Goal: Information Seeking & Learning: Learn about a topic

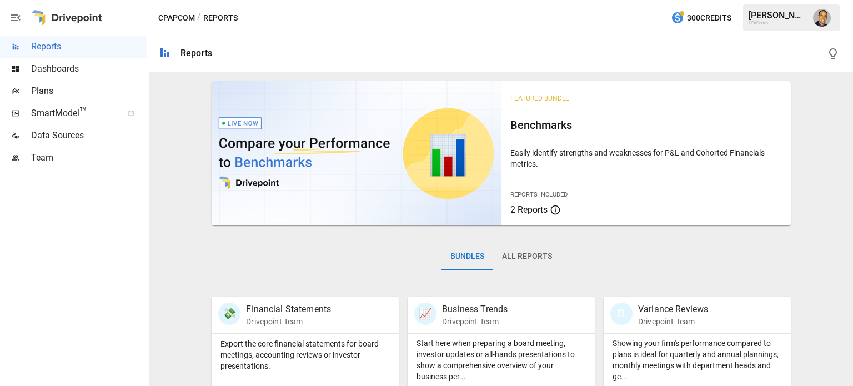
click at [46, 93] on span "Plans" at bounding box center [88, 90] width 115 height 13
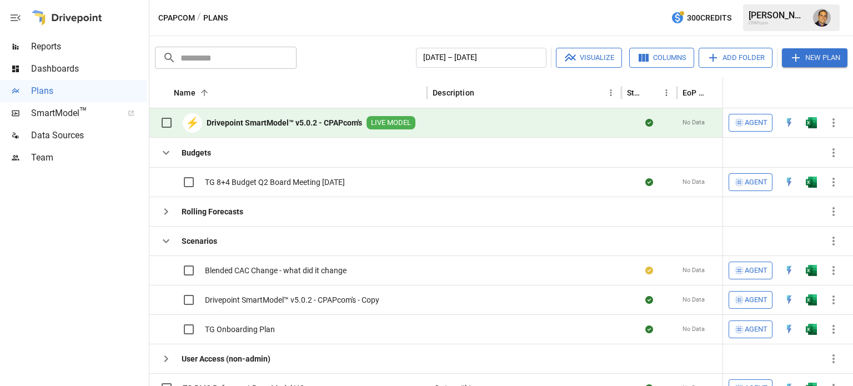
click at [277, 117] on b "Drivepoint SmartModel™ v5.0.2 - CPAPcom's" at bounding box center [284, 122] width 155 height 11
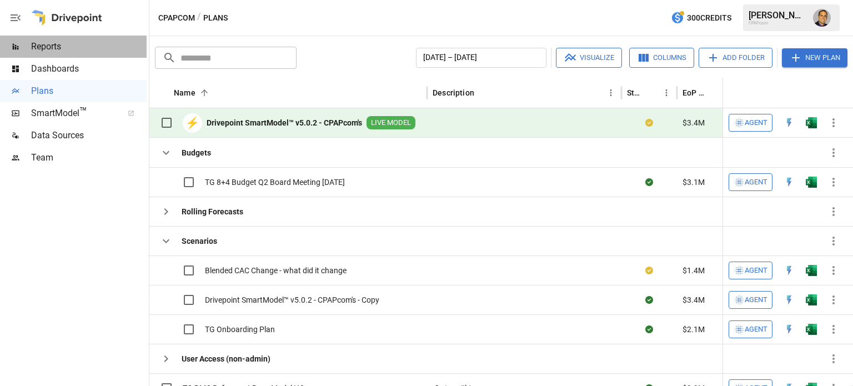
click at [51, 51] on span "Reports" at bounding box center [88, 46] width 115 height 13
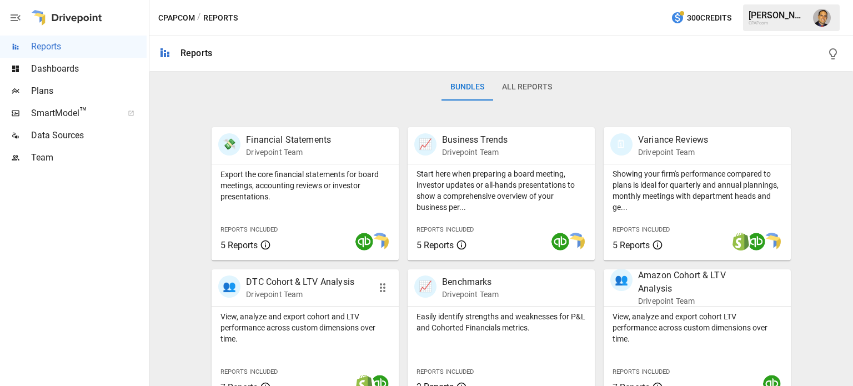
scroll to position [278, 0]
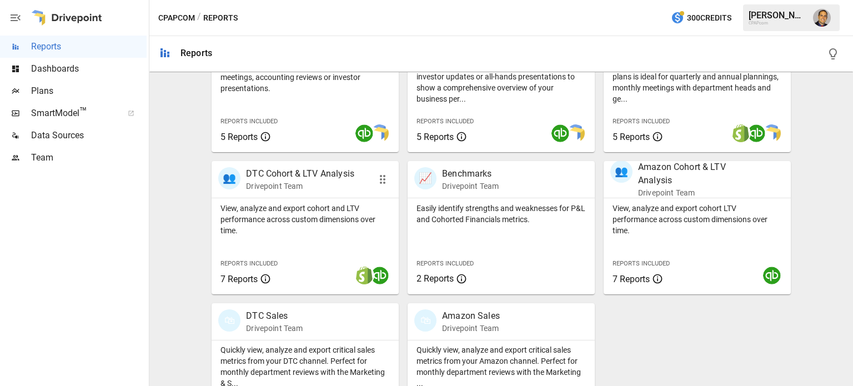
click at [269, 248] on div "Reports Included 7 Reports" at bounding box center [251, 271] width 78 height 48
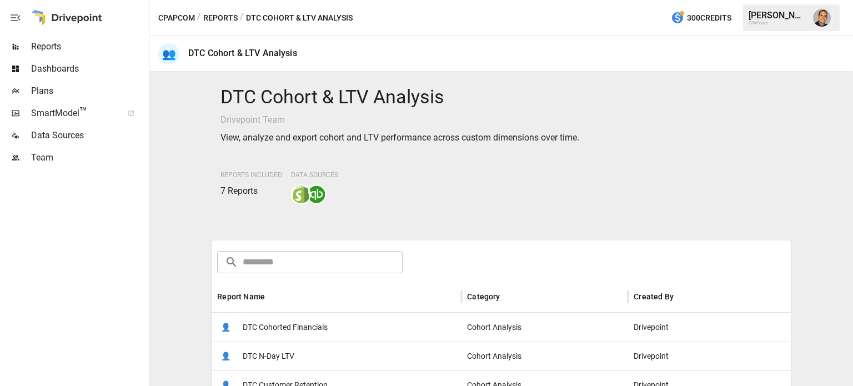
click at [47, 51] on span "Reports" at bounding box center [88, 46] width 115 height 13
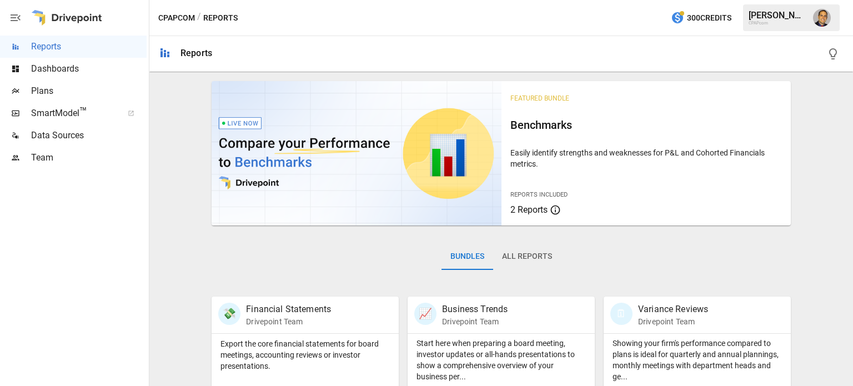
click at [513, 255] on button "All Reports" at bounding box center [527, 256] width 68 height 27
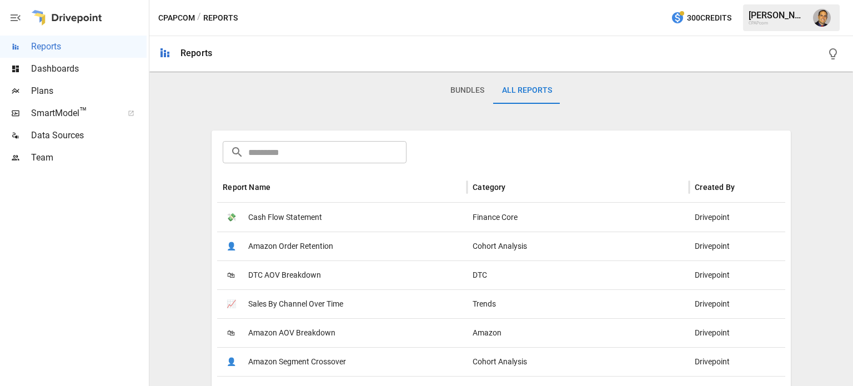
scroll to position [167, 0]
click at [248, 190] on div "Report Name" at bounding box center [247, 186] width 48 height 9
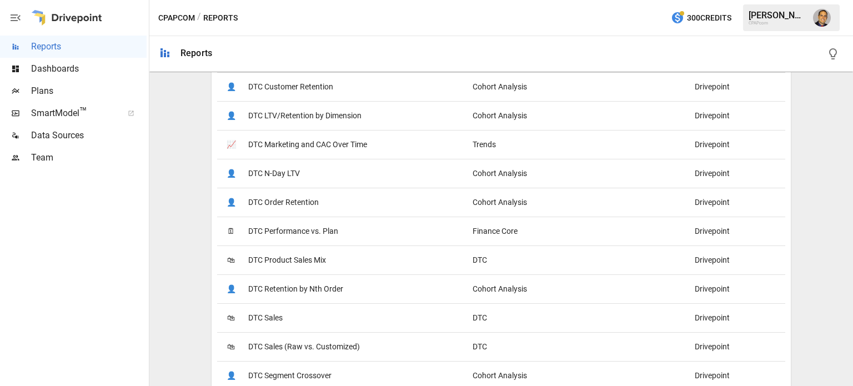
scroll to position [833, 0]
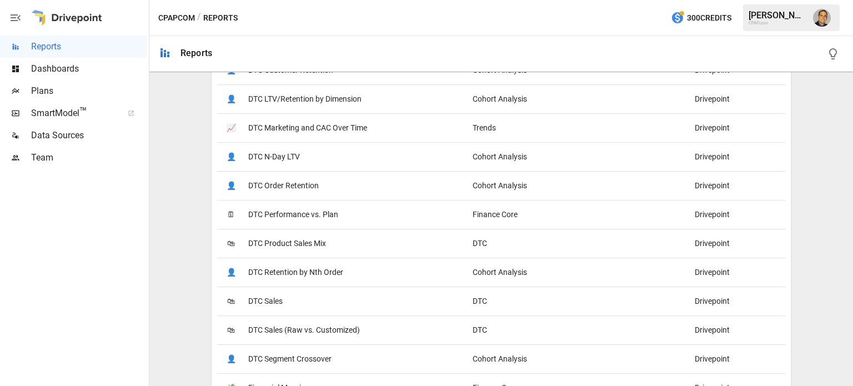
click at [259, 301] on span "DTC Sales" at bounding box center [265, 301] width 34 height 28
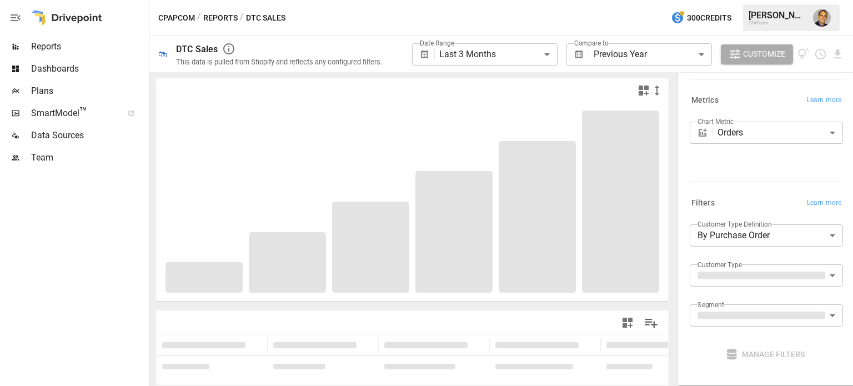
scroll to position [133, 0]
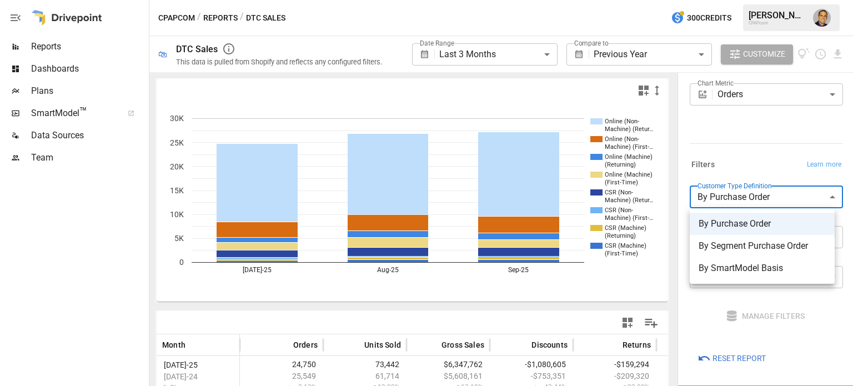
click at [753, 0] on body "**********" at bounding box center [426, 0] width 853 height 0
click at [721, 133] on div at bounding box center [426, 193] width 853 height 386
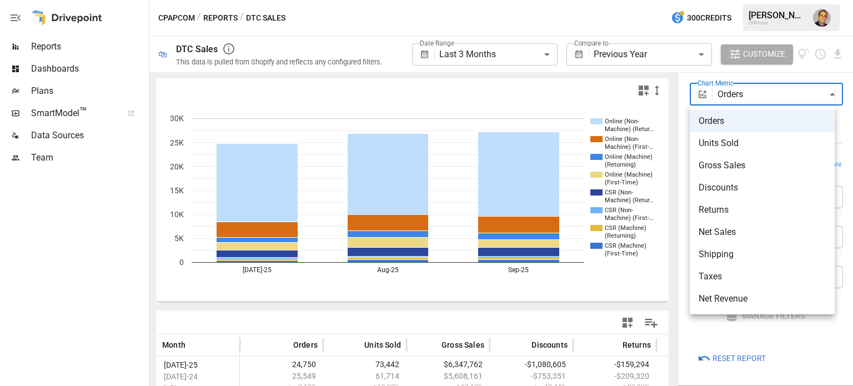
click at [732, 0] on body "**********" at bounding box center [426, 0] width 853 height 0
click at [723, 303] on span "Net Revenue" at bounding box center [761, 298] width 127 height 13
type input "**********"
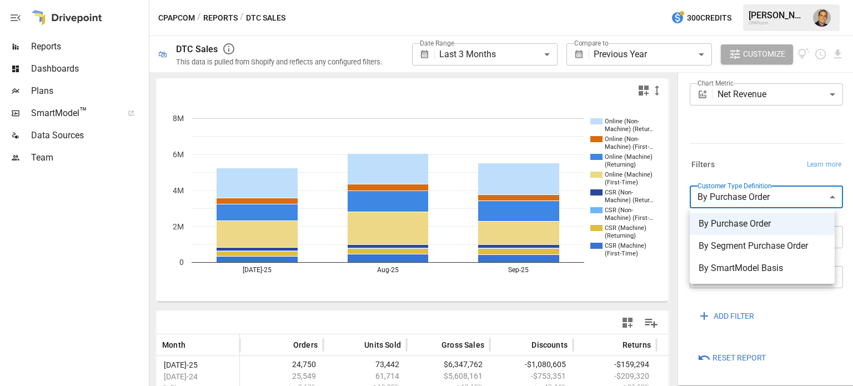
click at [731, 0] on body "**********" at bounding box center [426, 0] width 853 height 0
click at [723, 245] on span "By Segment Purchase Order" at bounding box center [761, 245] width 127 height 13
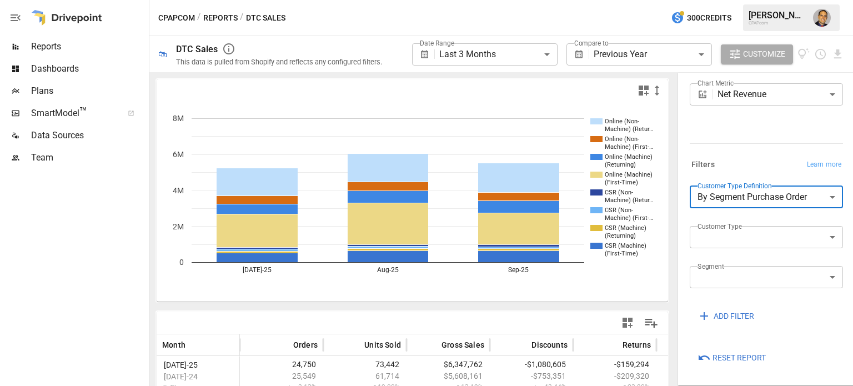
click at [730, 0] on body "**********" at bounding box center [426, 0] width 853 height 0
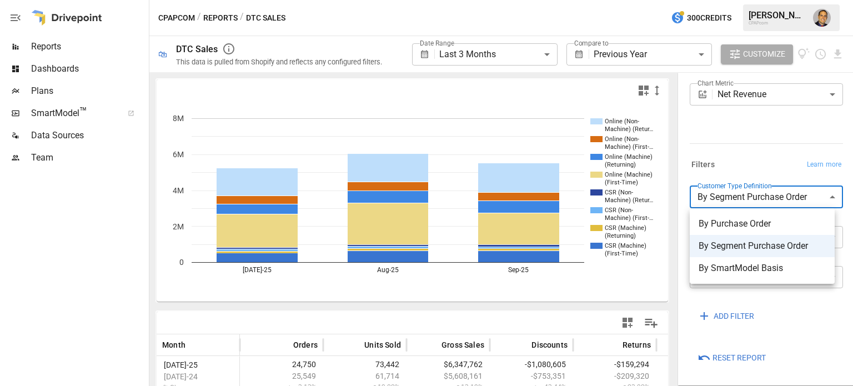
click at [728, 222] on span "By Purchase Order" at bounding box center [761, 223] width 127 height 13
type input "**********"
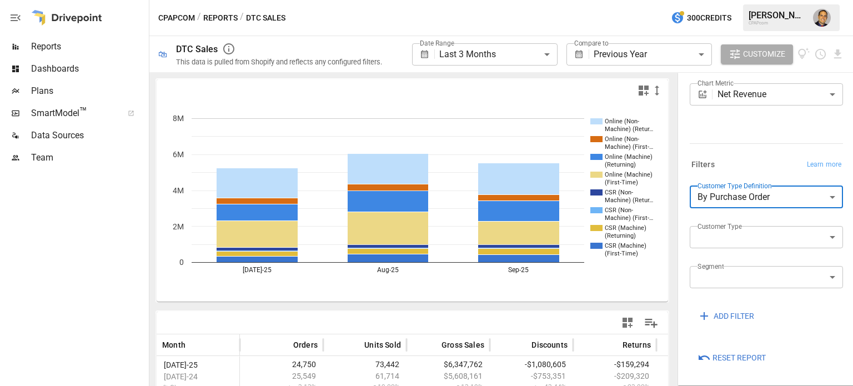
click at [719, 0] on body "**********" at bounding box center [426, 0] width 853 height 0
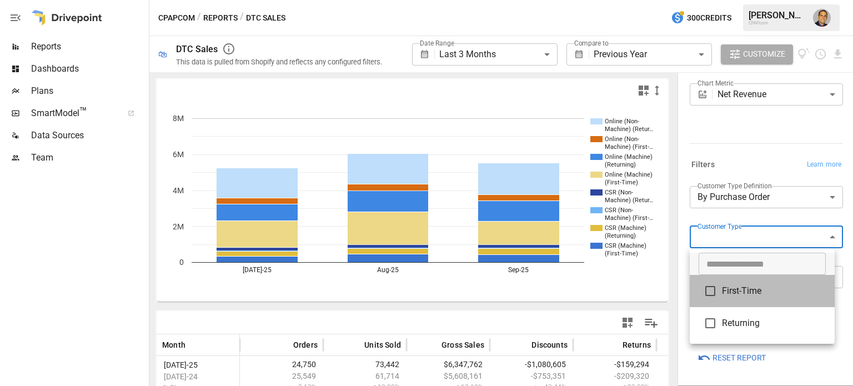
click at [732, 294] on span "First-Time" at bounding box center [774, 290] width 104 height 13
type input "**********"
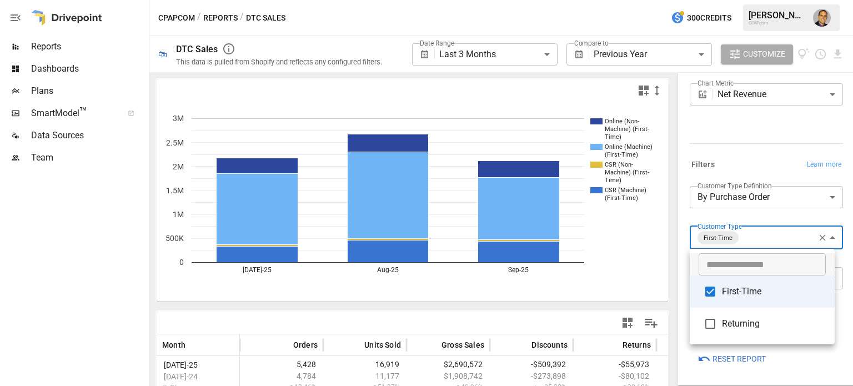
click at [731, 157] on div at bounding box center [426, 193] width 853 height 386
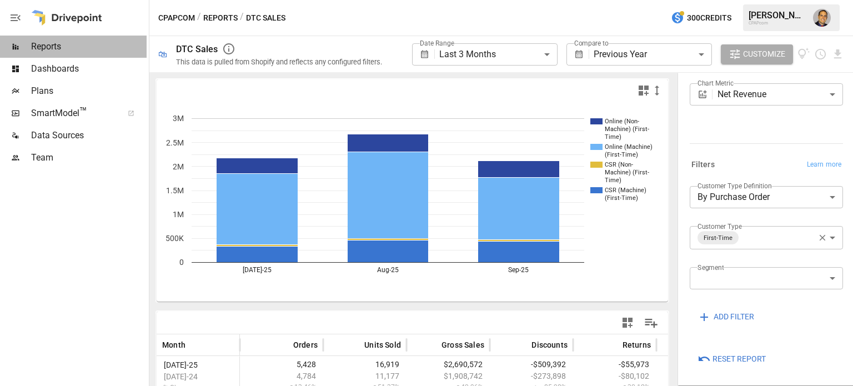
click at [49, 51] on span "Reports" at bounding box center [88, 46] width 115 height 13
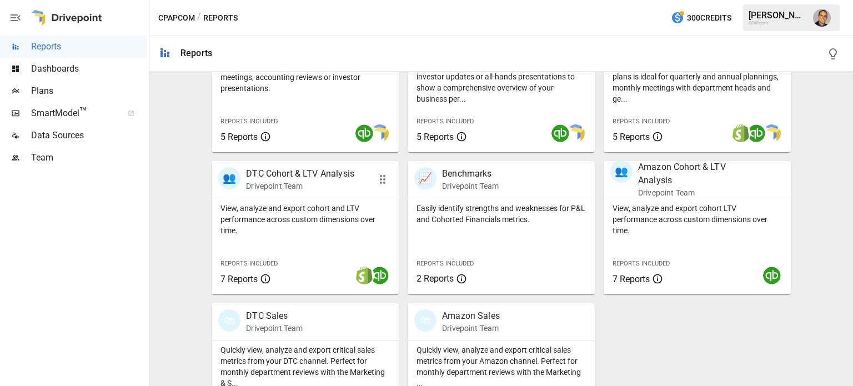
scroll to position [332, 0]
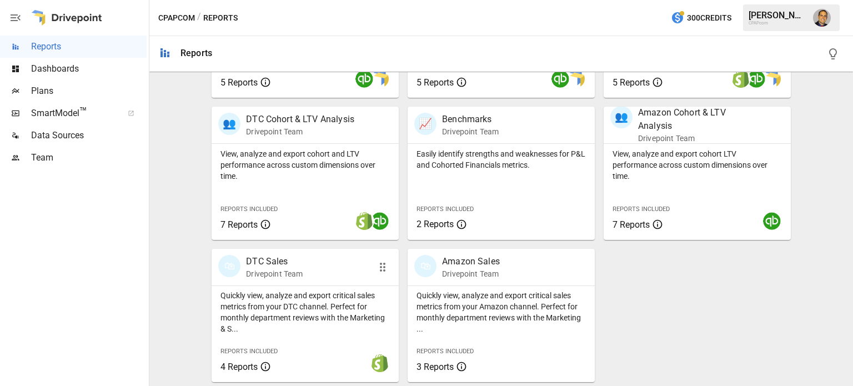
click at [273, 317] on p "Quickly view, analyze and export critical sales metrics from your DTC channel. …" at bounding box center [304, 312] width 169 height 44
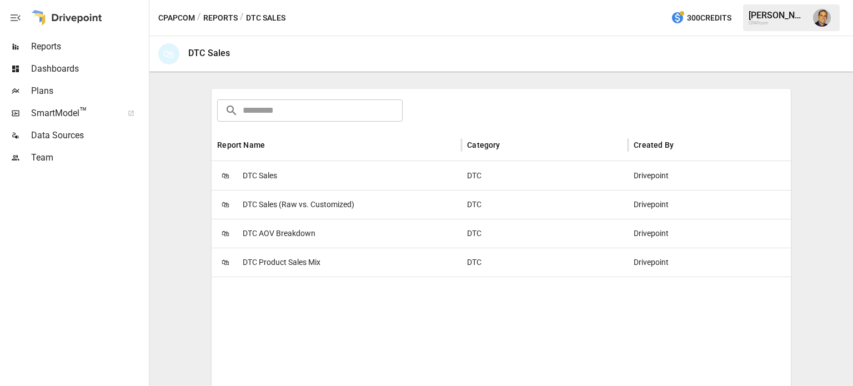
scroll to position [167, 0]
click at [296, 205] on span "DTC Sales (Raw vs. Customized)" at bounding box center [299, 203] width 112 height 28
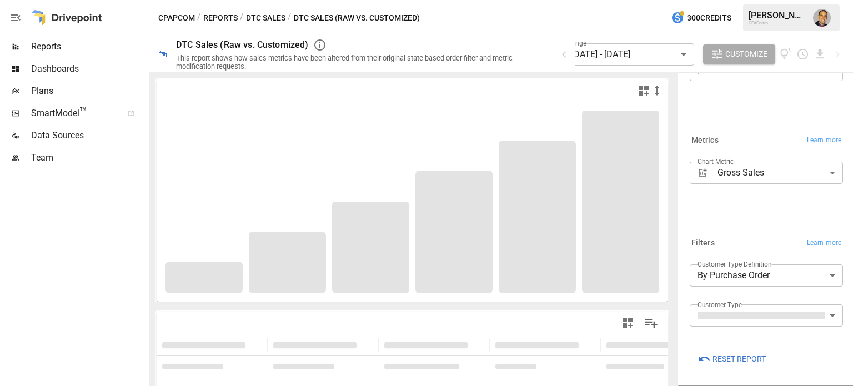
scroll to position [55, 0]
click at [737, 0] on body "**********" at bounding box center [426, 0] width 853 height 0
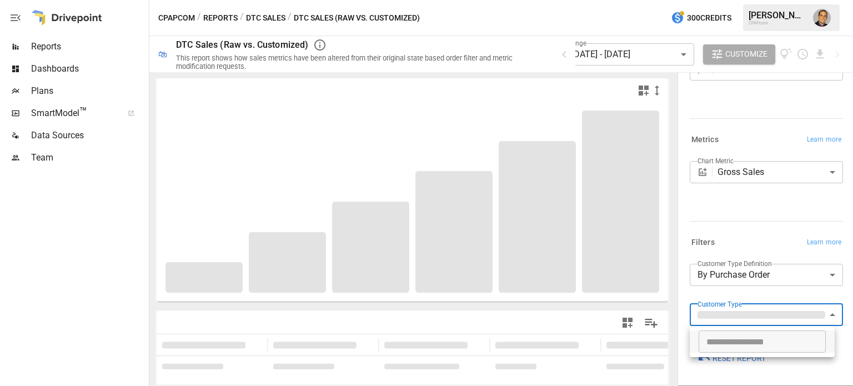
click at [743, 217] on div at bounding box center [426, 193] width 853 height 386
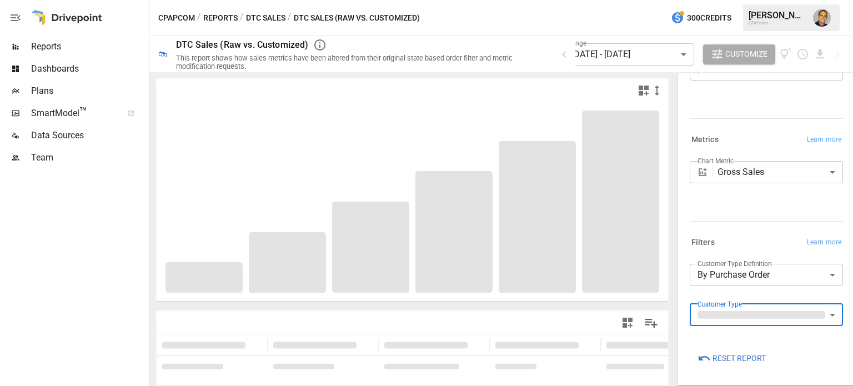
click at [745, 0] on body "**********" at bounding box center [426, 0] width 853 height 0
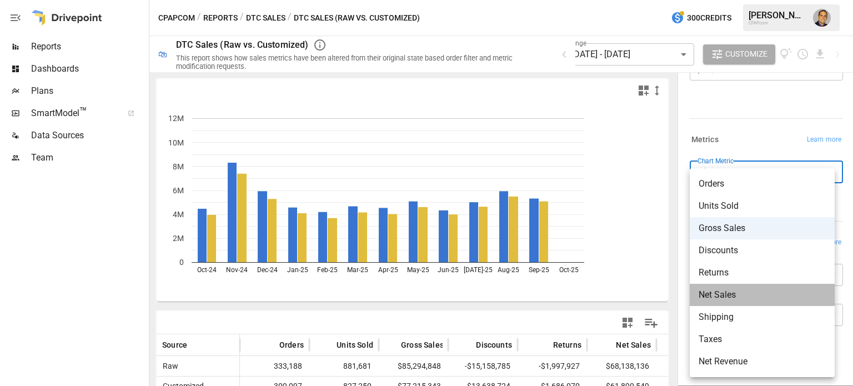
click at [722, 290] on span "Net Sales" at bounding box center [761, 294] width 127 height 13
type input "*********"
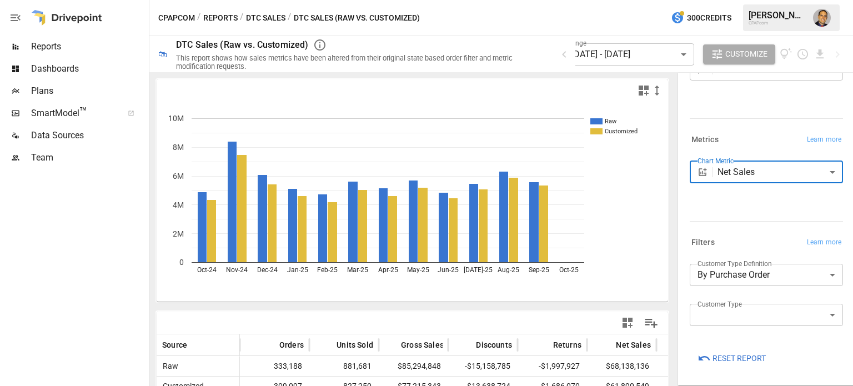
click at [721, 0] on body "Reports Dashboards Plans SmartModel ™ Data Sources Team CPAPcom / Reports / DTC…" at bounding box center [426, 0] width 853 height 0
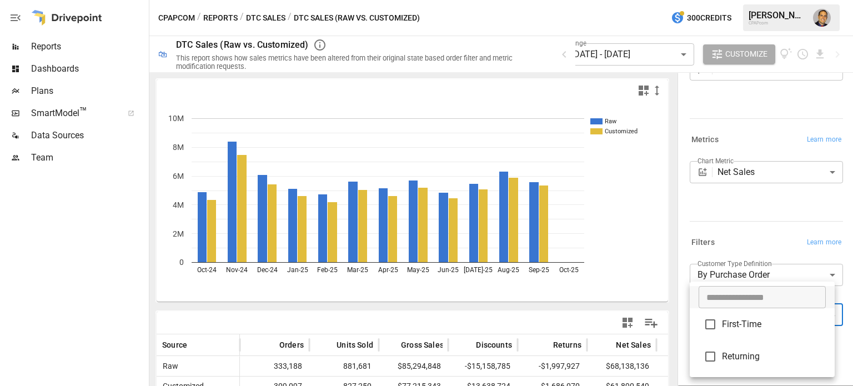
click at [726, 328] on span "First-Time" at bounding box center [774, 324] width 104 height 13
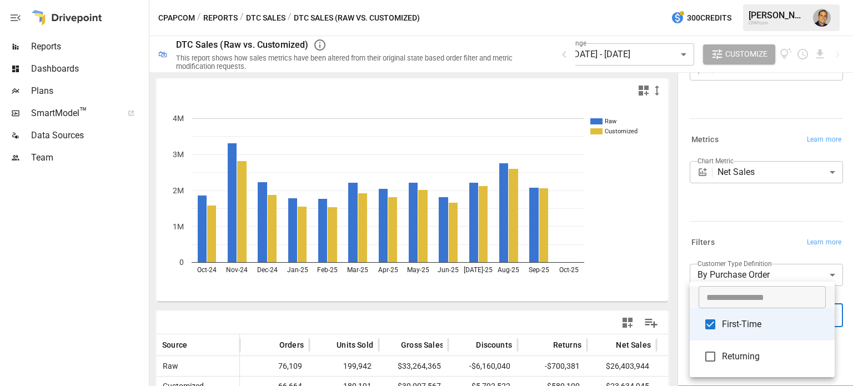
click at [722, 356] on span "Returning" at bounding box center [774, 356] width 104 height 13
type input "**********"
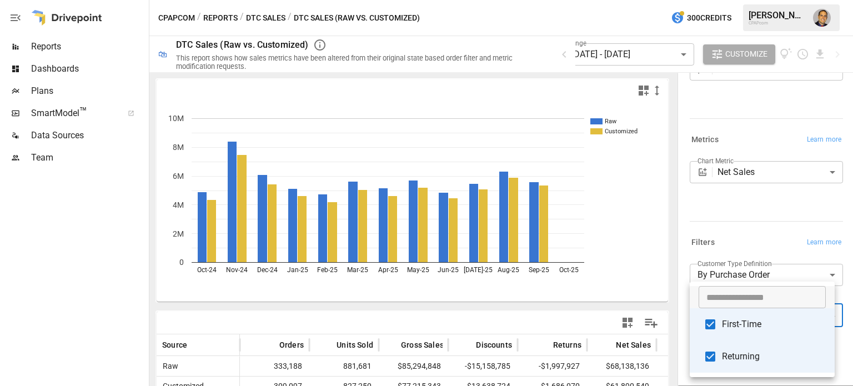
click at [729, 236] on div at bounding box center [426, 193] width 853 height 386
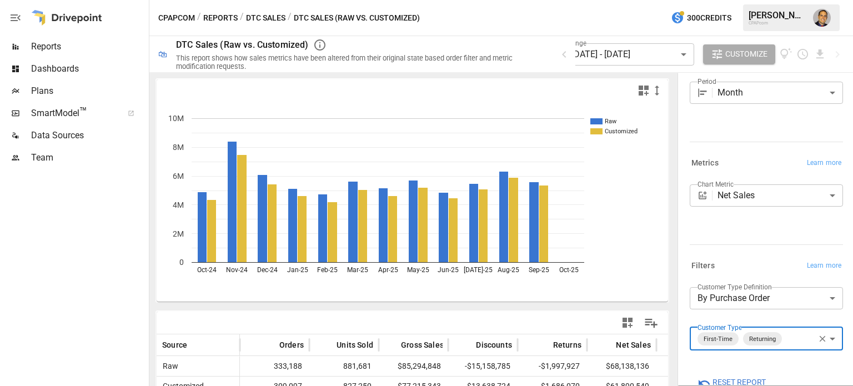
scroll to position [56, 0]
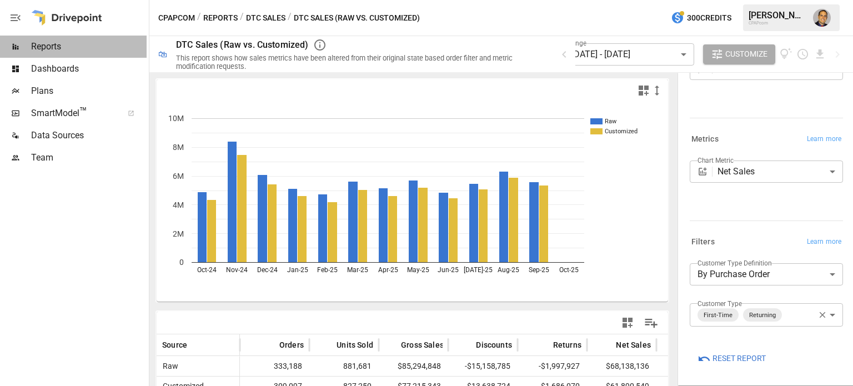
click at [51, 48] on span "Reports" at bounding box center [88, 46] width 115 height 13
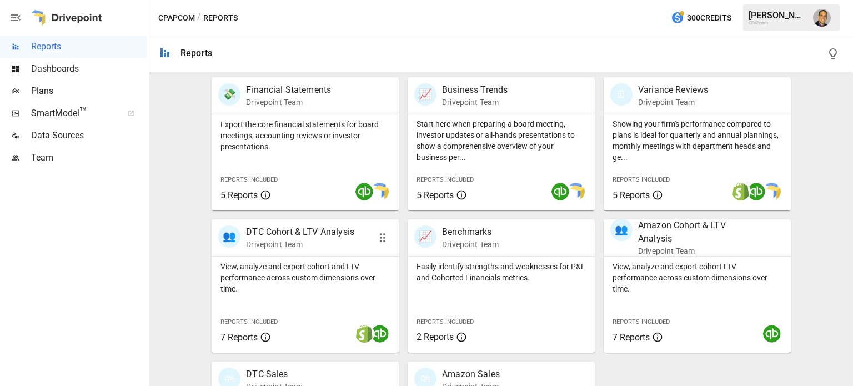
scroll to position [332, 0]
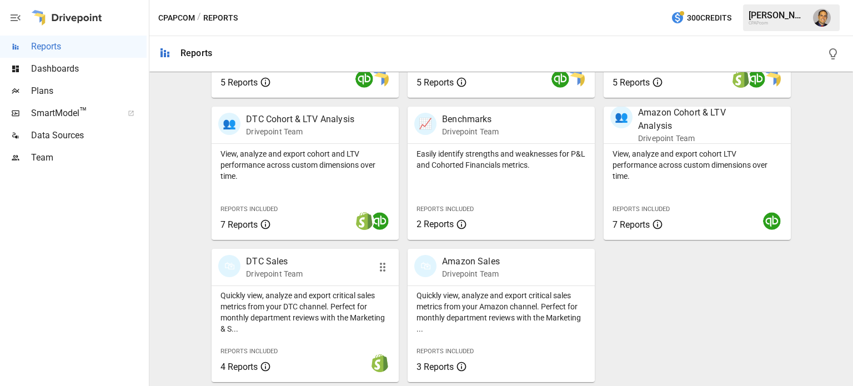
click at [300, 277] on p "Drivepoint Team" at bounding box center [274, 273] width 57 height 11
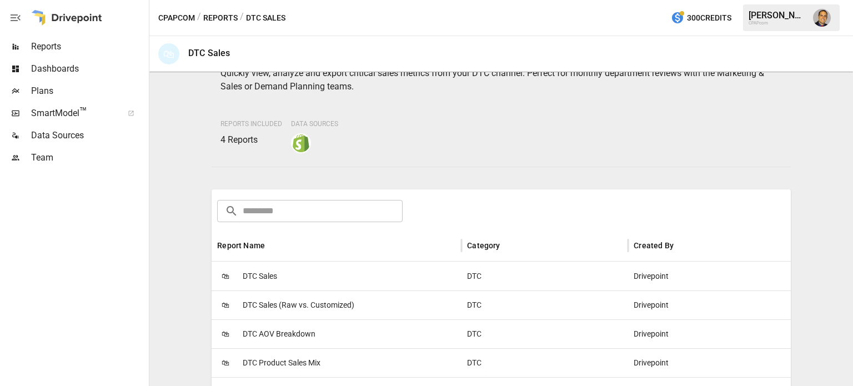
scroll to position [111, 0]
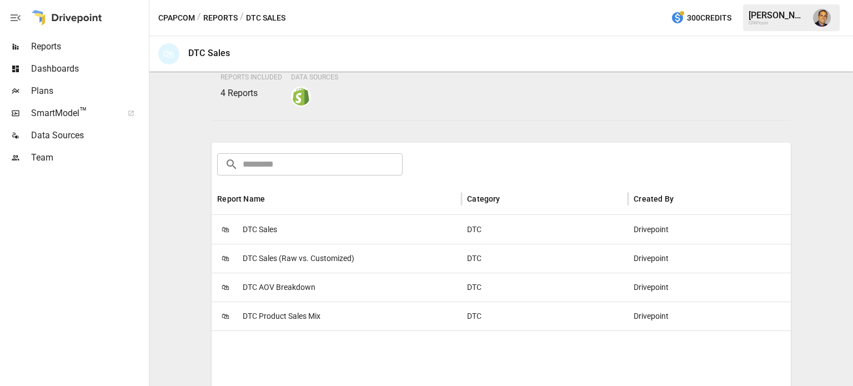
click at [291, 318] on span "DTC Product Sales Mix" at bounding box center [282, 316] width 78 height 28
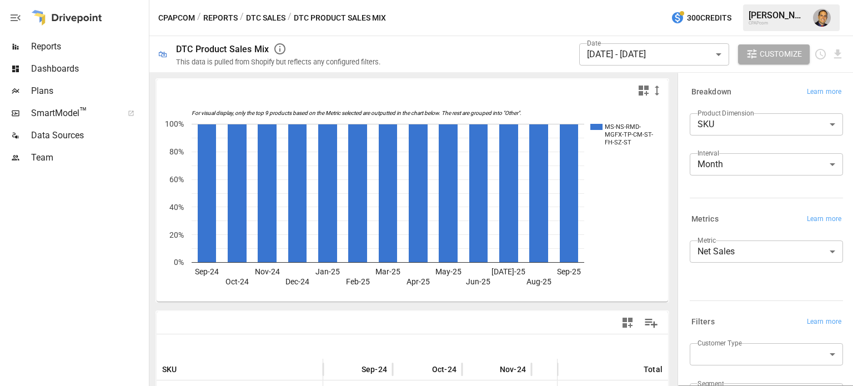
click at [48, 46] on span "Reports" at bounding box center [88, 46] width 115 height 13
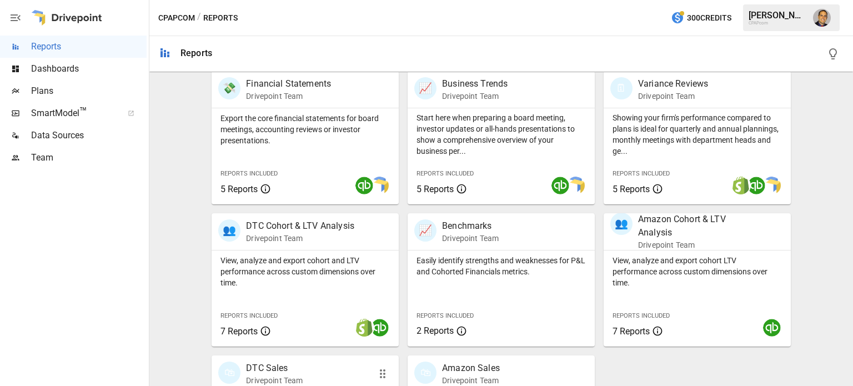
scroll to position [221, 0]
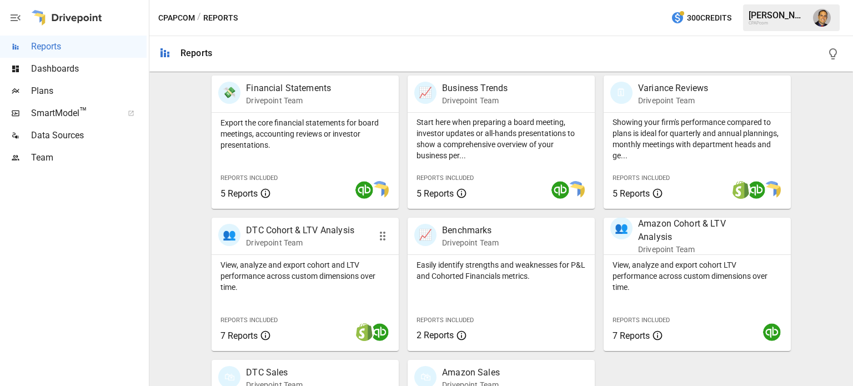
click at [267, 286] on p "View, analyze and export cohort and LTV performance across custom dimensions ov…" at bounding box center [304, 275] width 169 height 33
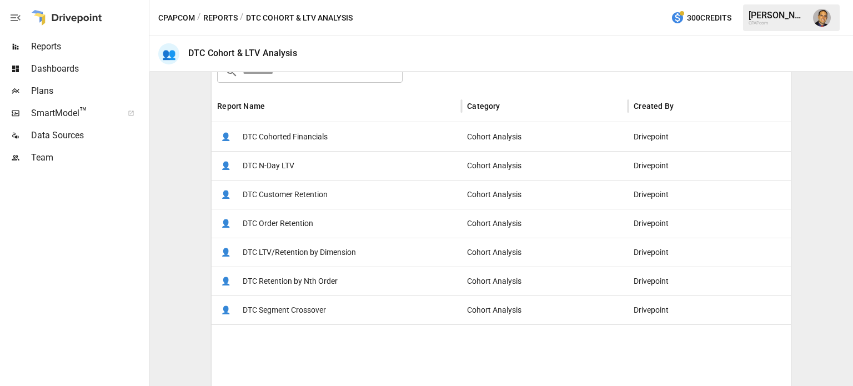
scroll to position [167, 0]
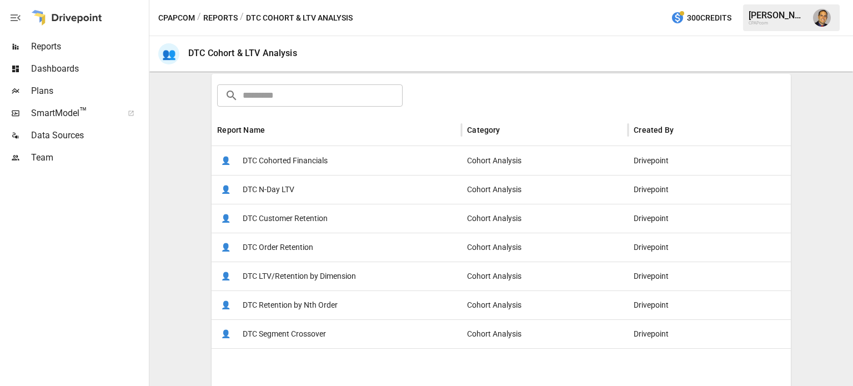
click at [285, 160] on span "DTC Cohorted Financials" at bounding box center [285, 161] width 85 height 28
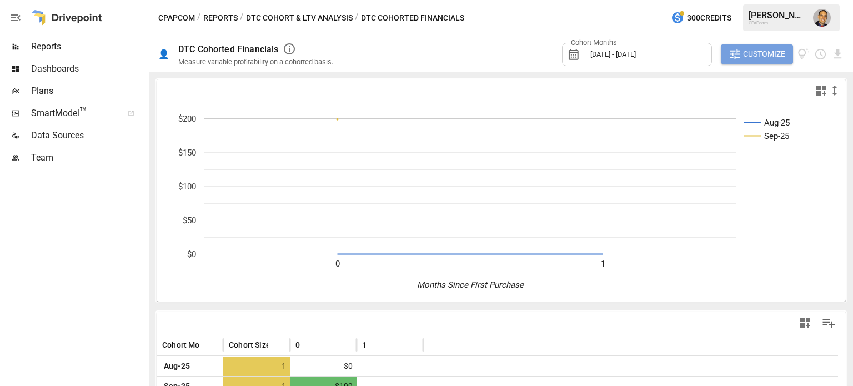
click at [757, 55] on span "Customize" at bounding box center [764, 54] width 42 height 14
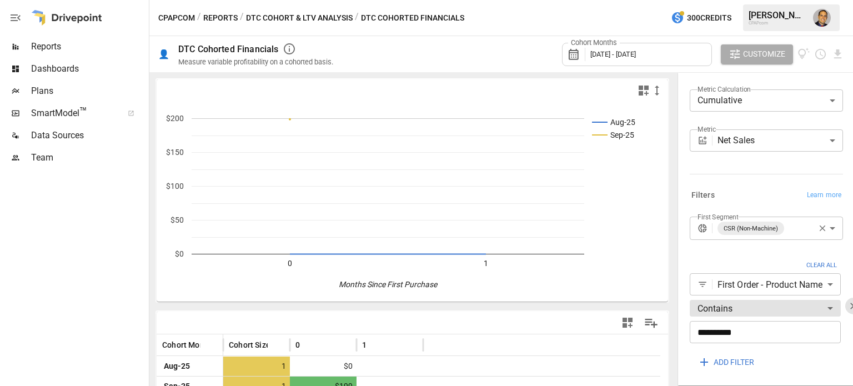
scroll to position [245, 0]
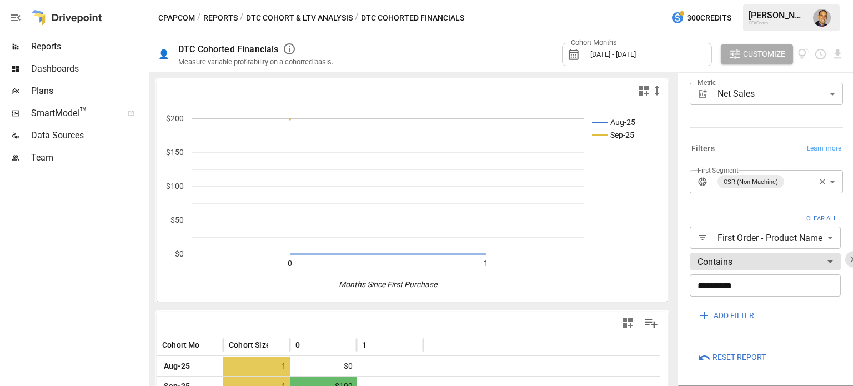
click at [67, 47] on span "Reports" at bounding box center [88, 46] width 115 height 13
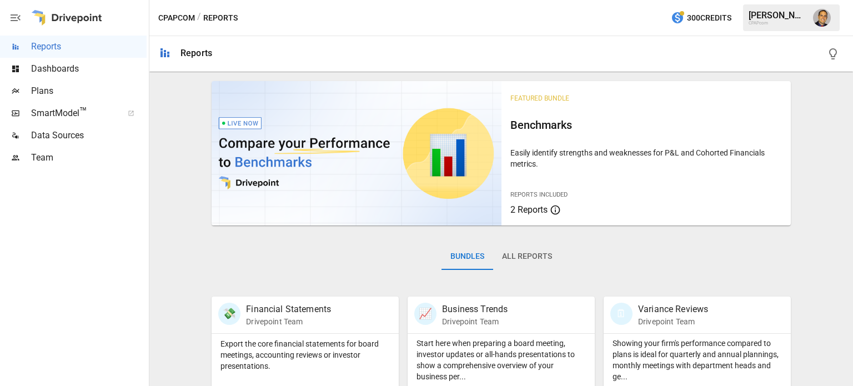
click at [52, 66] on span "Dashboards" at bounding box center [88, 68] width 115 height 13
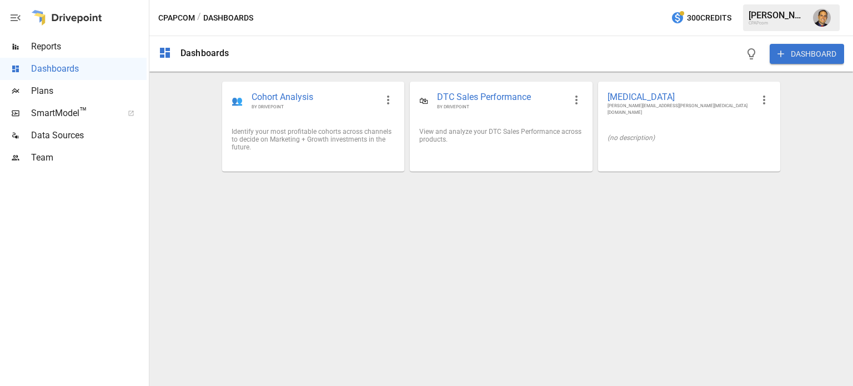
click at [52, 53] on div "Reports" at bounding box center [73, 47] width 147 height 22
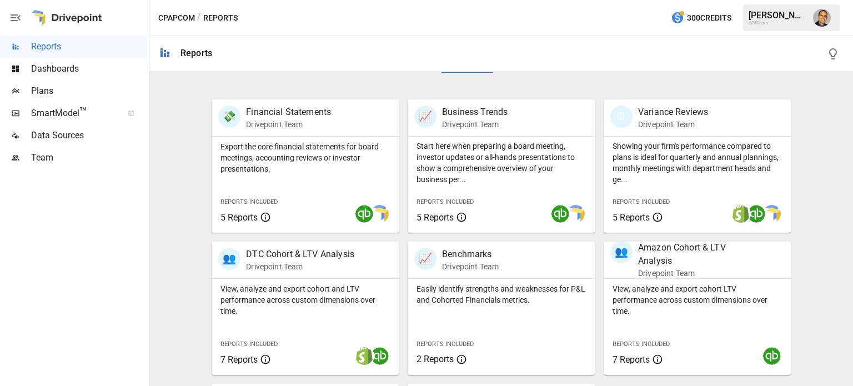
scroll to position [222, 0]
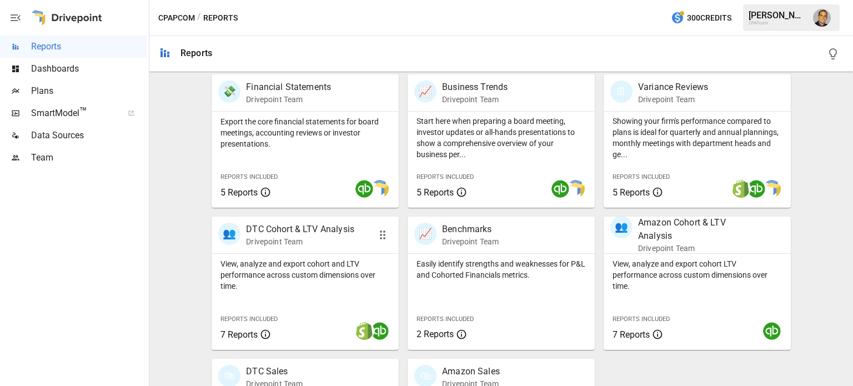
click at [272, 258] on p "View, analyze and export cohort and LTV performance across custom dimensions ov…" at bounding box center [304, 274] width 169 height 33
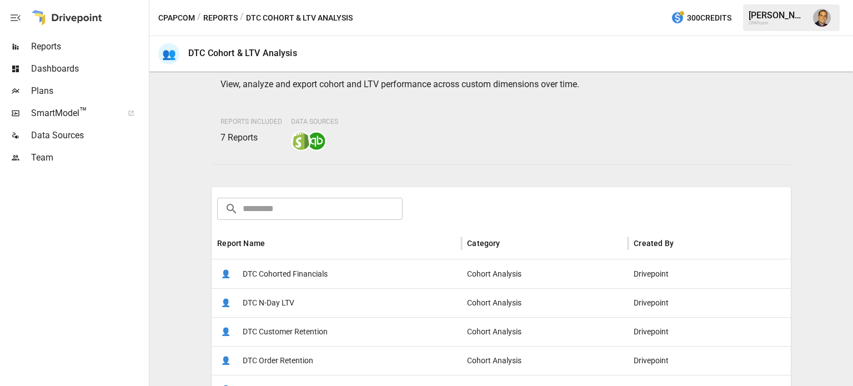
scroll to position [111, 0]
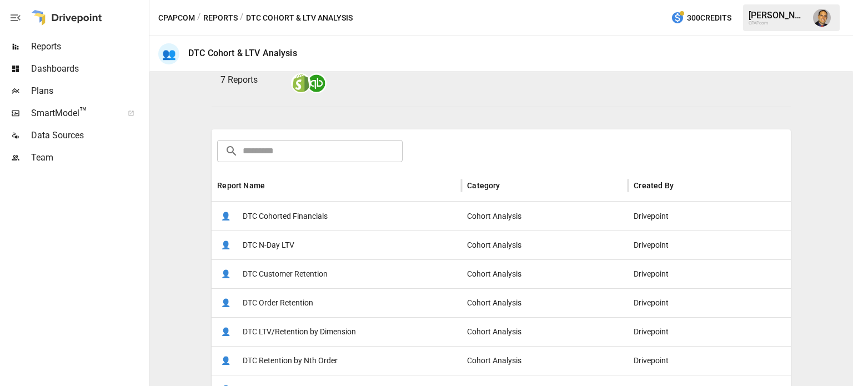
click at [318, 215] on span "DTC Cohorted Financials" at bounding box center [285, 216] width 85 height 28
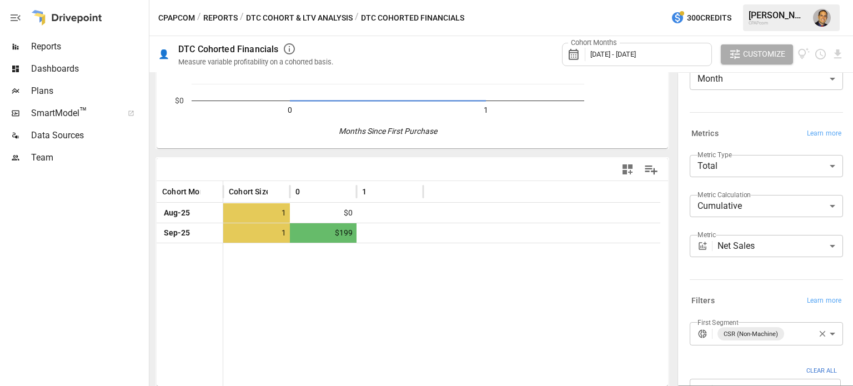
scroll to position [245, 0]
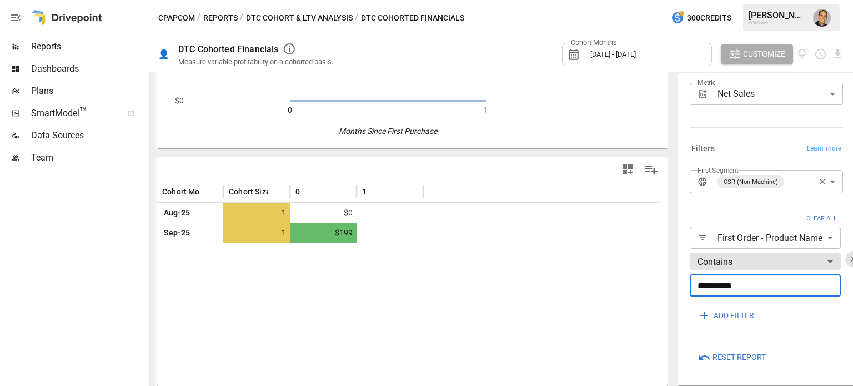
drag, startPoint x: 727, startPoint y: 276, endPoint x: 632, endPoint y: 268, distance: 94.7
click at [632, 268] on div "**********" at bounding box center [500, 229] width 703 height 314
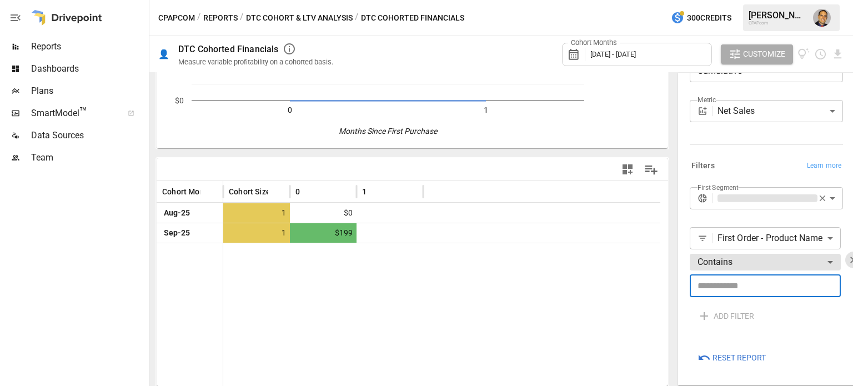
scroll to position [160, 0]
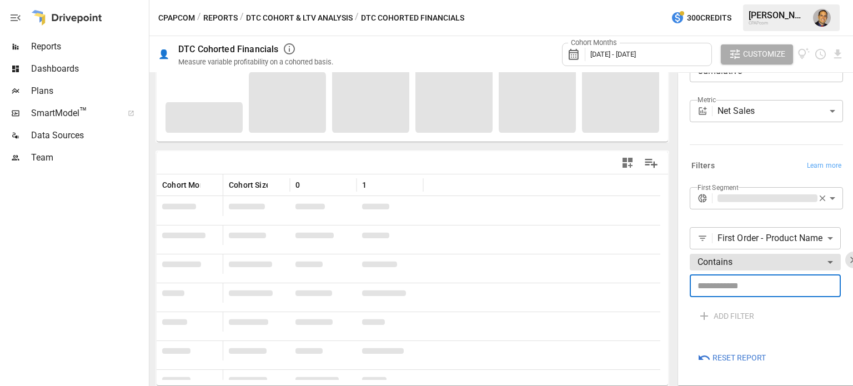
click at [756, 0] on body "**********" at bounding box center [426, 0] width 853 height 0
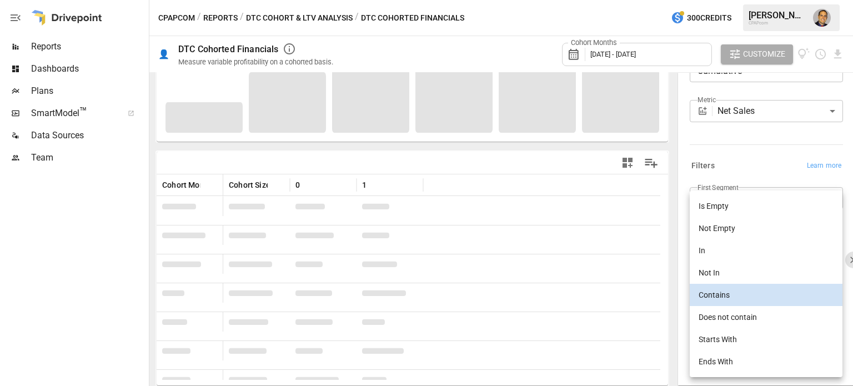
click at [671, 211] on div at bounding box center [426, 193] width 853 height 386
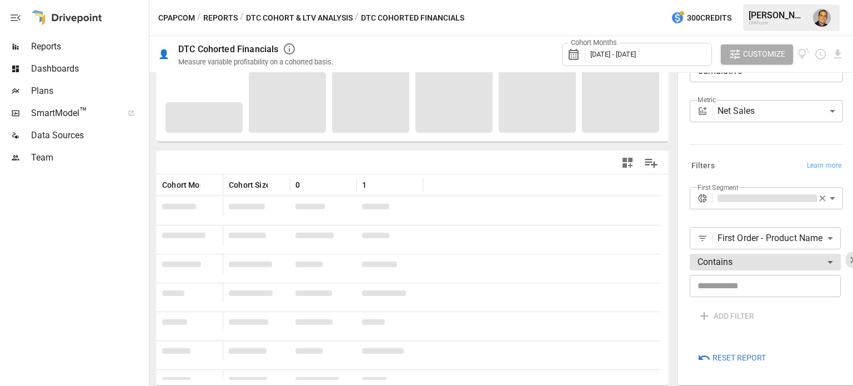
click at [752, 0] on body "**********" at bounding box center [426, 0] width 853 height 0
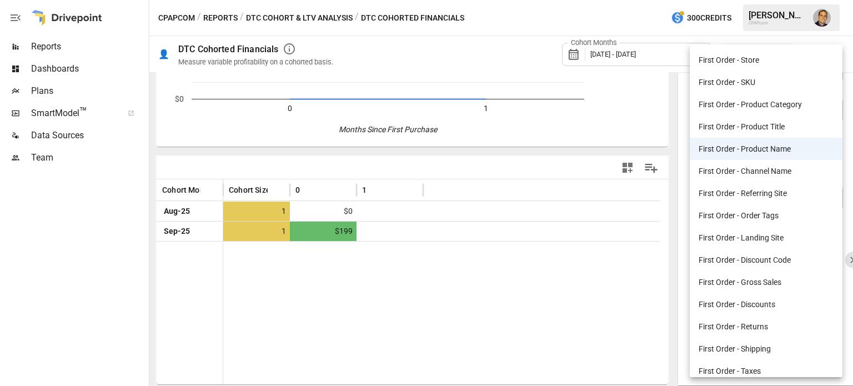
scroll to position [153, 0]
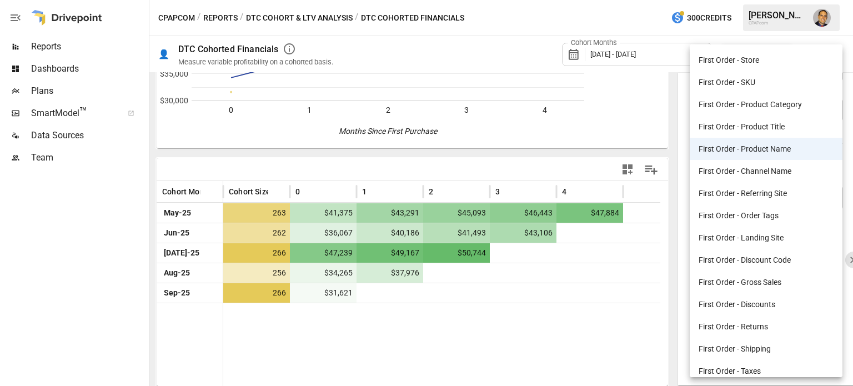
click at [672, 123] on div at bounding box center [426, 193] width 853 height 386
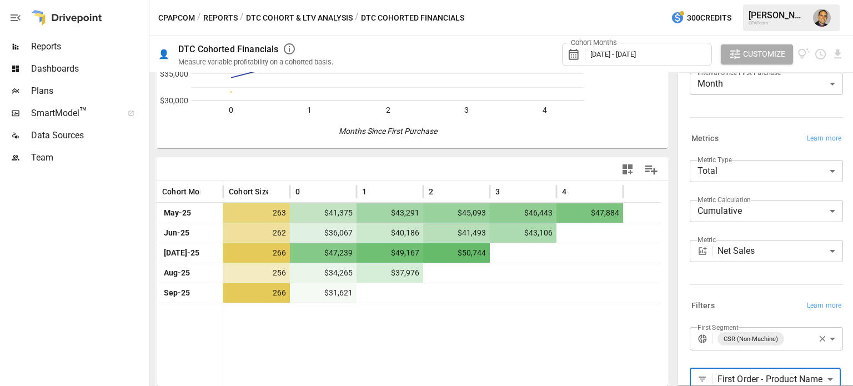
scroll to position [0, 0]
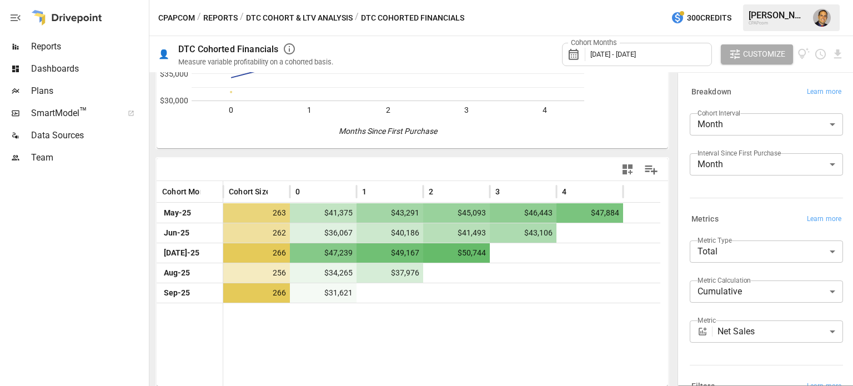
click at [732, 0] on body "**********" at bounding box center [426, 0] width 853 height 0
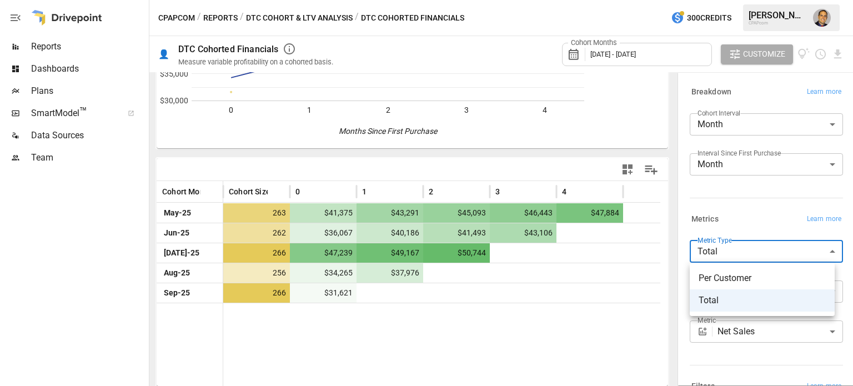
click at [725, 284] on span "Per Customer" at bounding box center [761, 278] width 127 height 13
type input "**********"
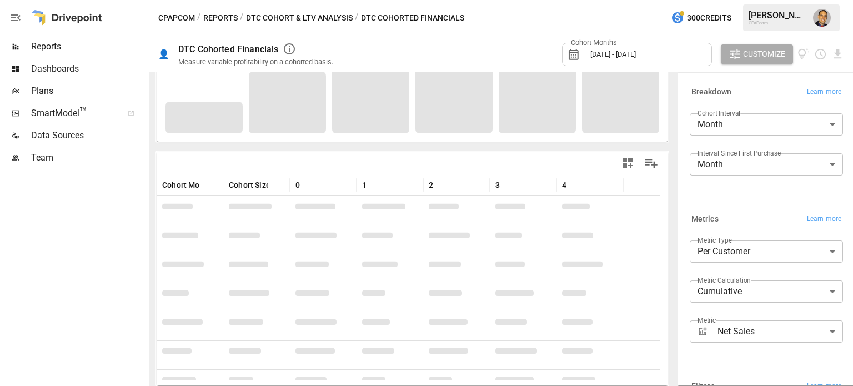
click at [732, 214] on div "Metrics Learn more" at bounding box center [766, 220] width 153 height 16
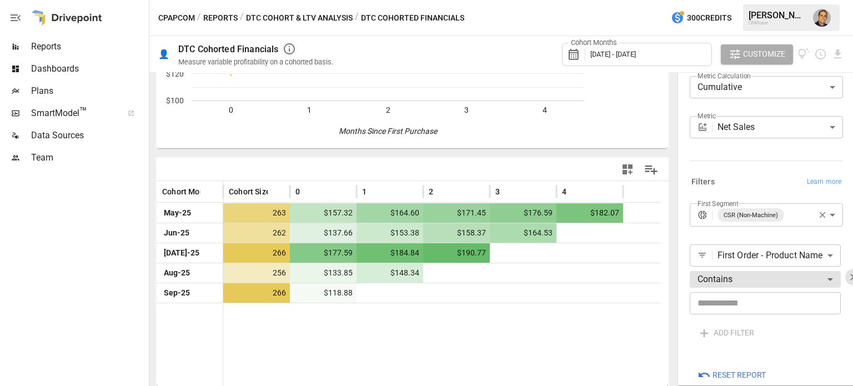
scroll to position [222, 0]
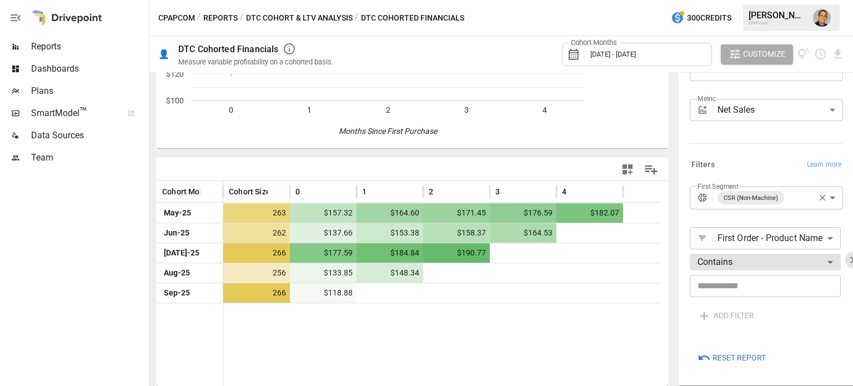
click at [822, 0] on body "**********" at bounding box center [426, 0] width 853 height 0
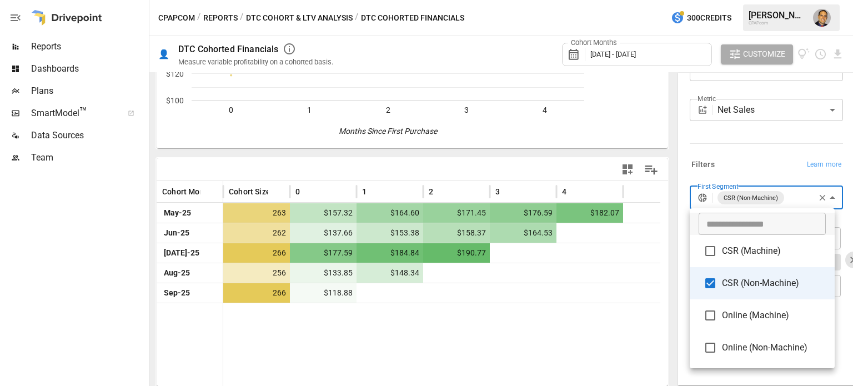
click at [813, 197] on div at bounding box center [426, 193] width 853 height 386
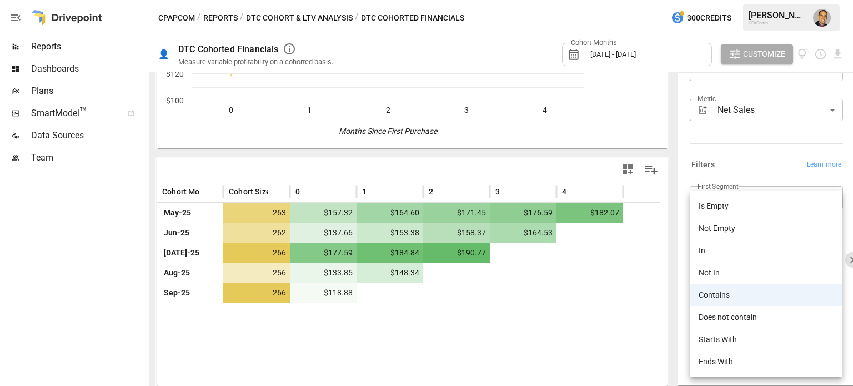
click at [825, 0] on body "**********" at bounding box center [426, 0] width 853 height 0
click at [710, 169] on div at bounding box center [426, 193] width 853 height 386
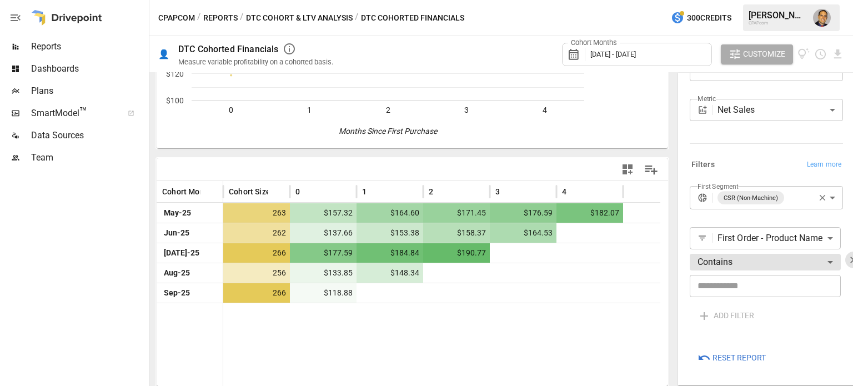
click at [636, 57] on span "[DATE] - [DATE]" at bounding box center [613, 54] width 46 height 8
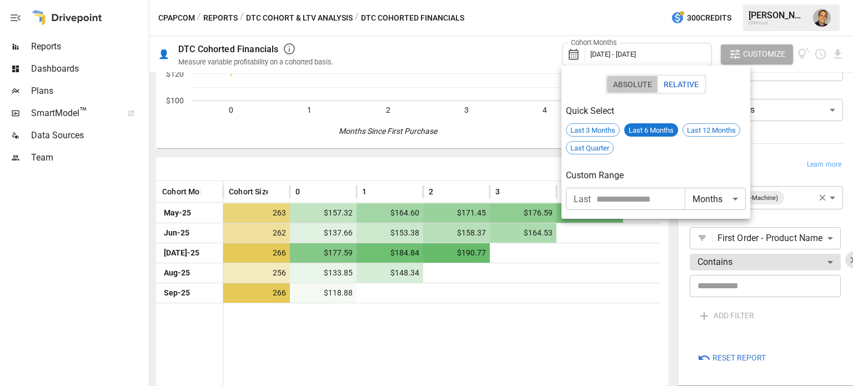
click at [631, 79] on button "Absolute" at bounding box center [632, 84] width 51 height 17
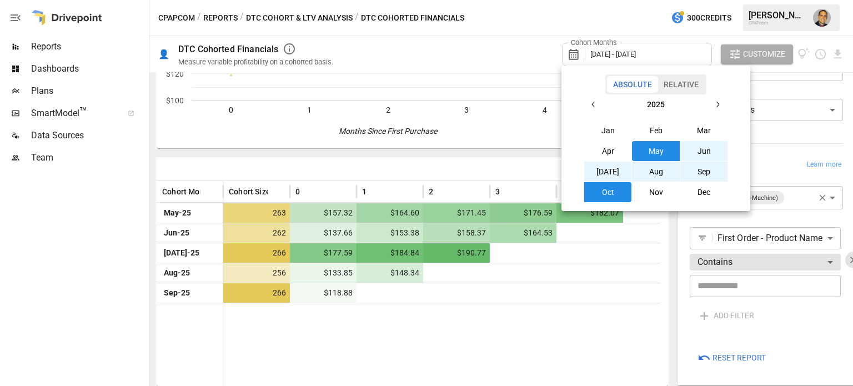
click at [596, 103] on icon "button" at bounding box center [593, 104] width 9 height 9
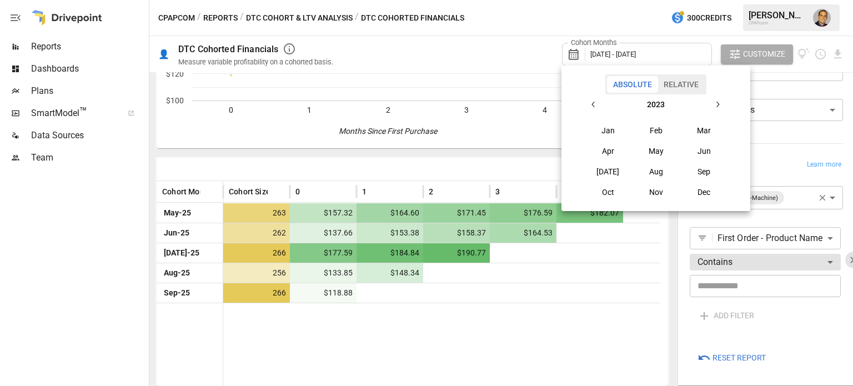
click at [715, 104] on icon "button" at bounding box center [717, 104] width 9 height 9
click at [611, 132] on button "Jan" at bounding box center [608, 130] width 48 height 20
click at [714, 102] on icon "button" at bounding box center [717, 104] width 9 height 9
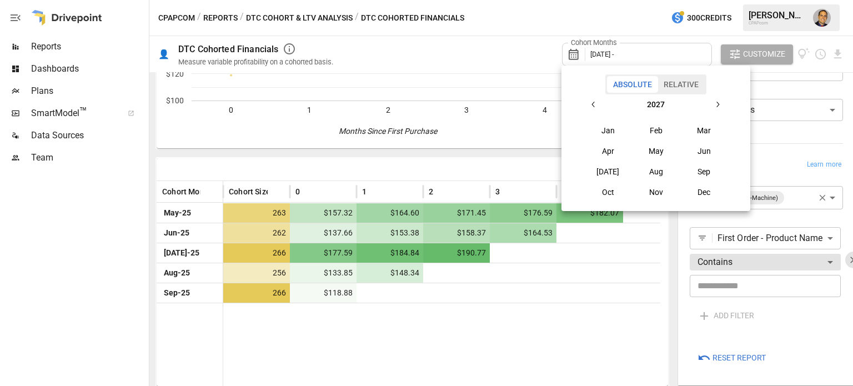
click at [594, 105] on icon "button" at bounding box center [593, 104] width 9 height 9
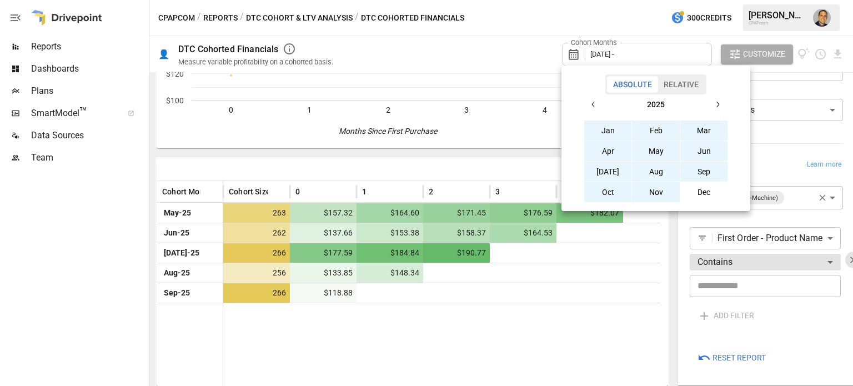
click at [655, 188] on button "Nov" at bounding box center [656, 192] width 48 height 20
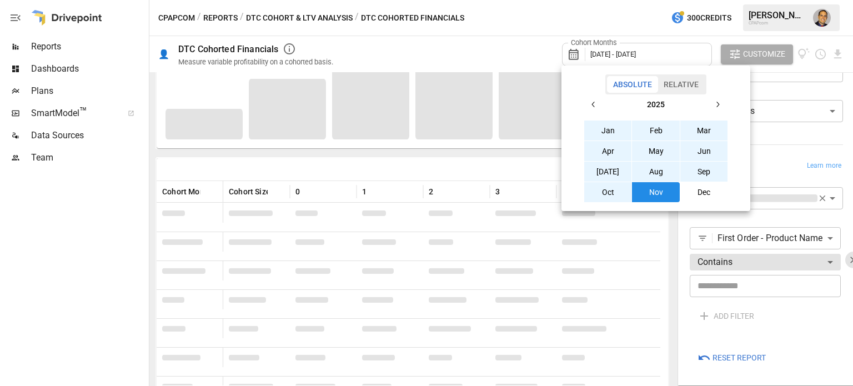
scroll to position [160, 0]
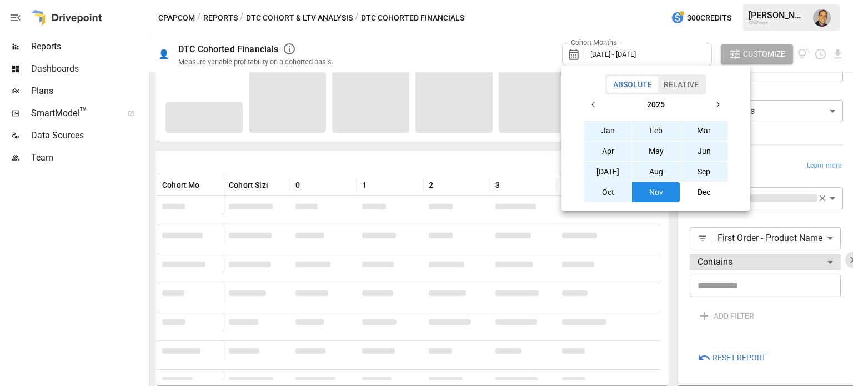
click at [705, 188] on button "Dec" at bounding box center [704, 192] width 48 height 20
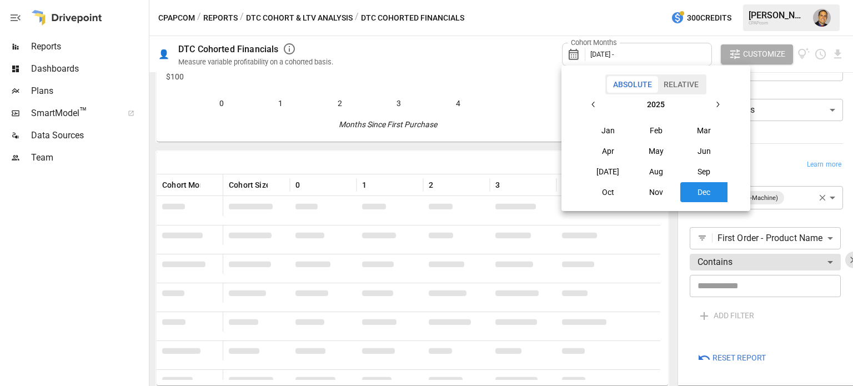
scroll to position [153, 0]
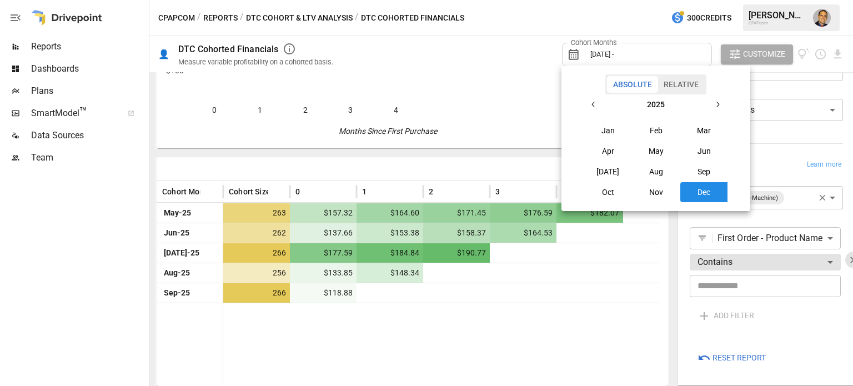
click at [597, 106] on icon "button" at bounding box center [593, 104] width 9 height 9
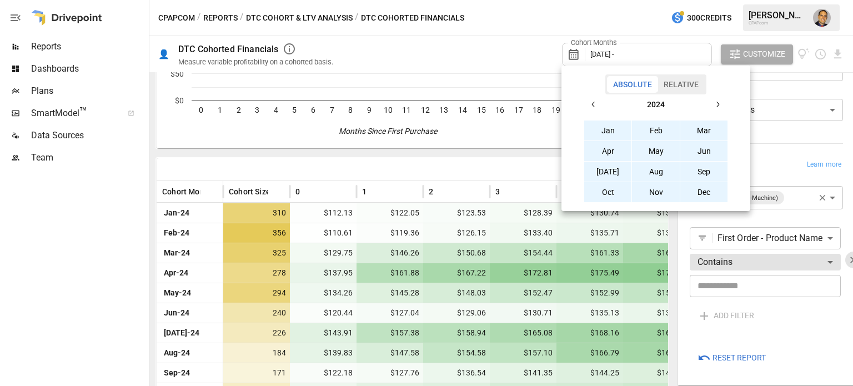
click at [609, 130] on button "Jan" at bounding box center [608, 130] width 48 height 20
drag, startPoint x: 712, startPoint y: 102, endPoint x: 708, endPoint y: 106, distance: 5.9
click at [713, 102] on button "button" at bounding box center [717, 104] width 20 height 20
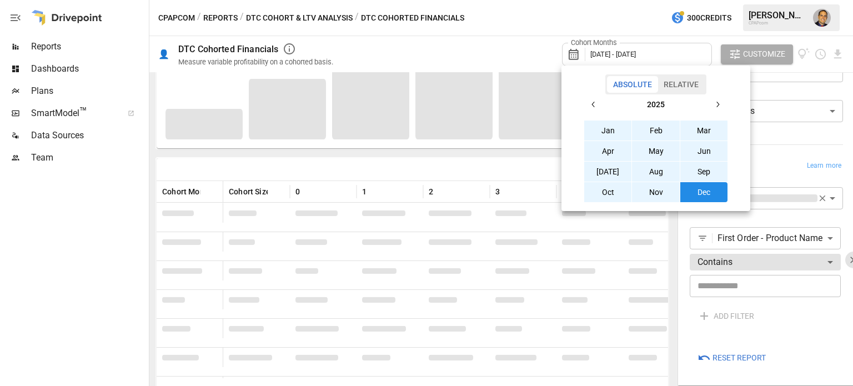
scroll to position [160, 0]
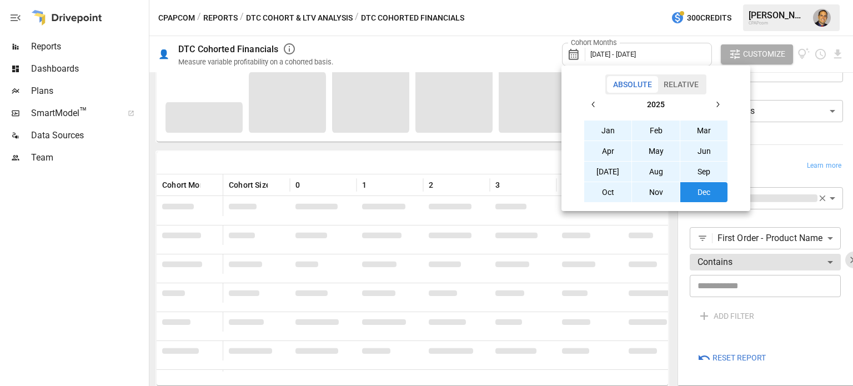
click at [706, 194] on button "Dec" at bounding box center [704, 192] width 48 height 20
click at [595, 110] on button "button" at bounding box center [594, 104] width 20 height 20
click at [609, 129] on button "Jan" at bounding box center [608, 130] width 48 height 20
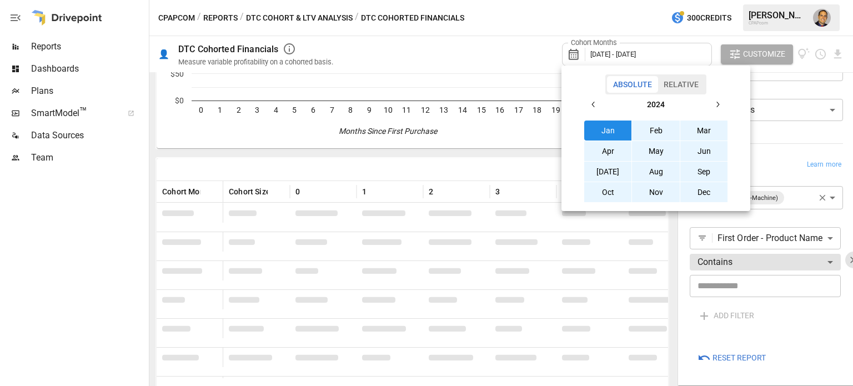
click at [609, 129] on button "Jan" at bounding box center [608, 130] width 48 height 20
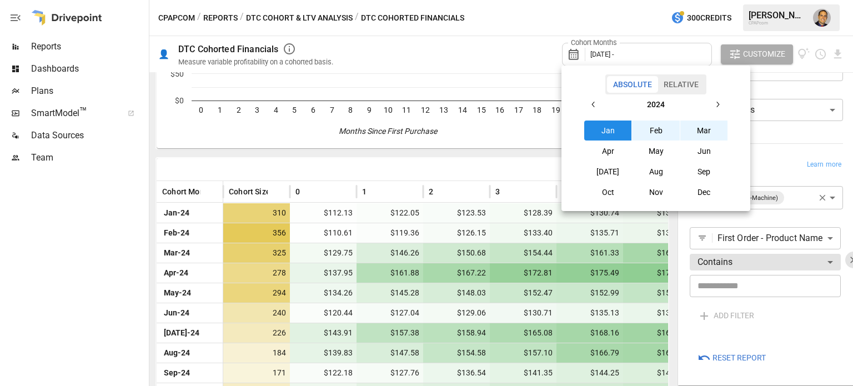
click at [724, 102] on button "button" at bounding box center [717, 104] width 20 height 20
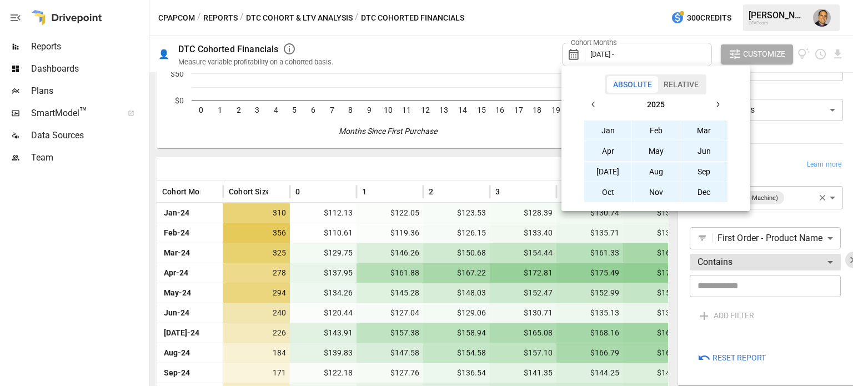
click at [713, 192] on button "Dec" at bounding box center [704, 192] width 48 height 20
click at [767, 153] on div at bounding box center [426, 193] width 853 height 386
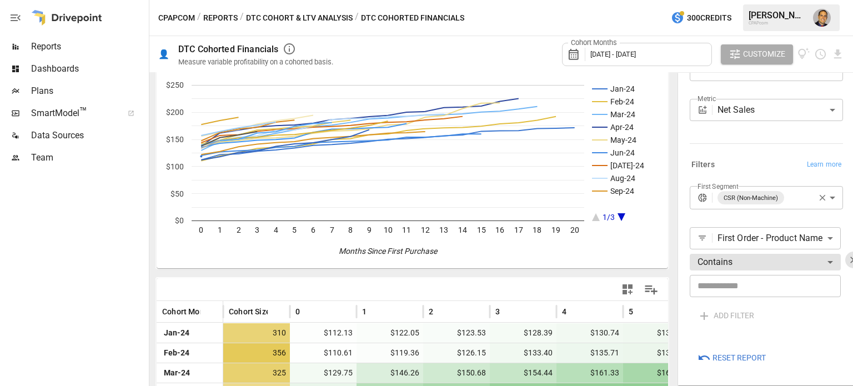
scroll to position [56, 0]
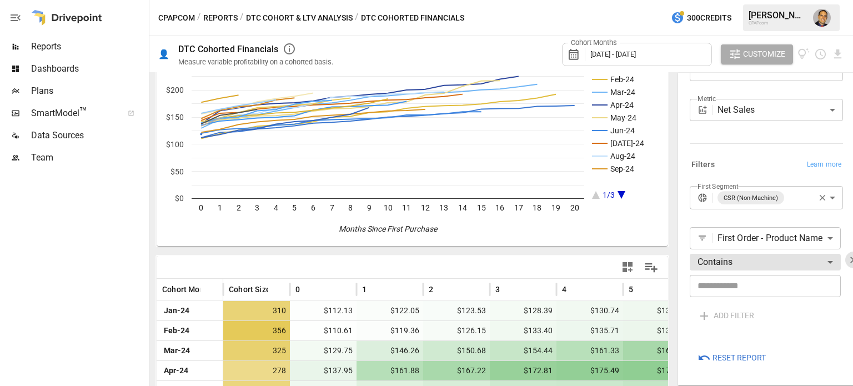
click at [817, 193] on icon "button" at bounding box center [822, 198] width 10 height 10
click at [825, 0] on body "Reports Dashboards Plans SmartModel ™ Data Sources Team CPAPcom / Reports / DTC…" at bounding box center [426, 0] width 853 height 0
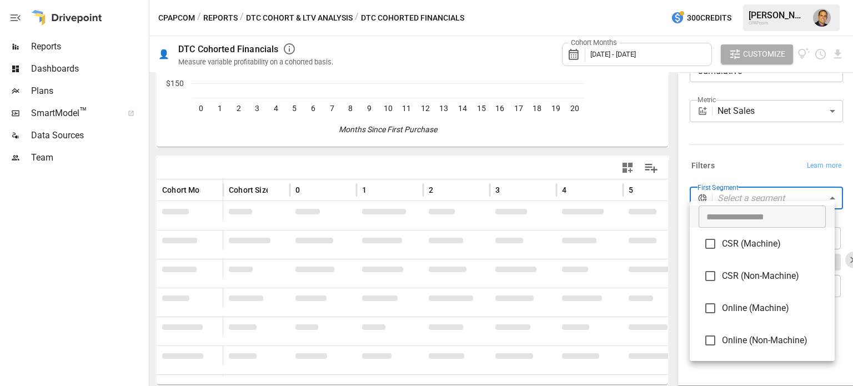
scroll to position [56, 0]
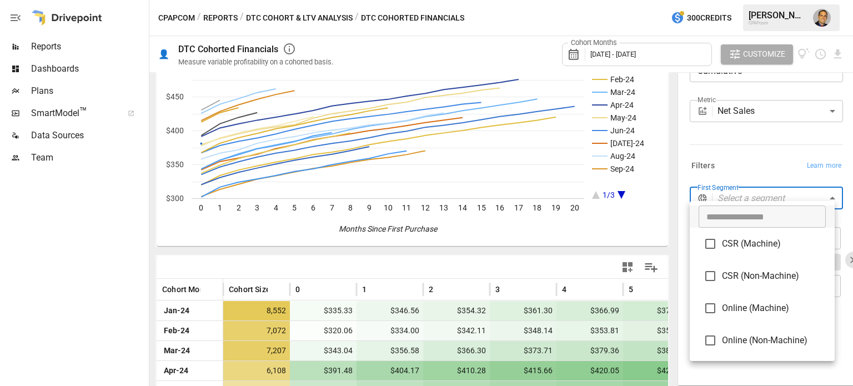
type input "**********"
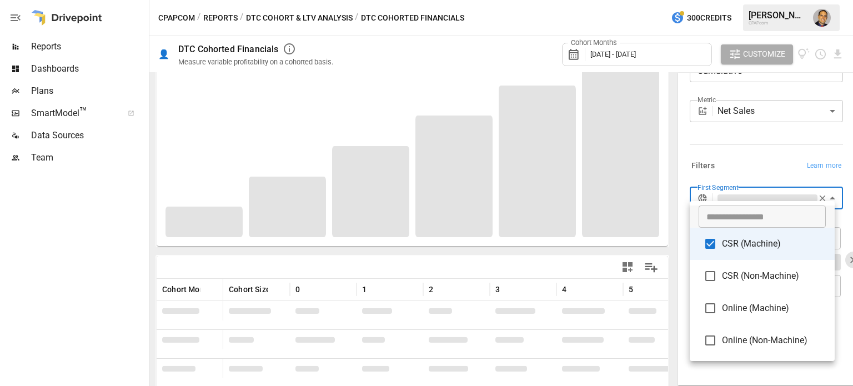
scroll to position [160, 0]
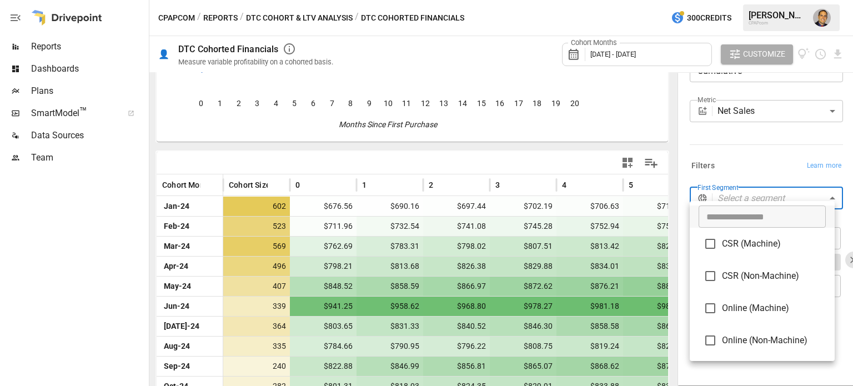
scroll to position [56, 0]
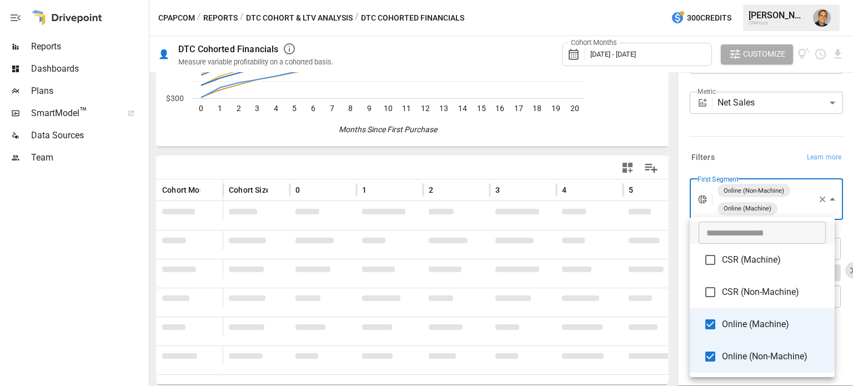
scroll to position [56, 0]
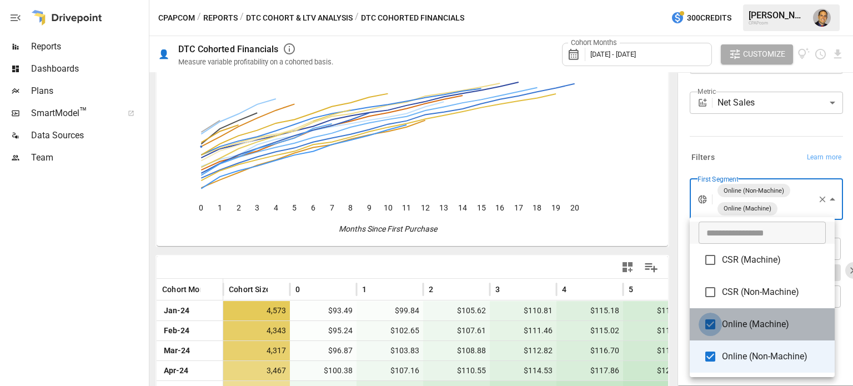
type input "**********"
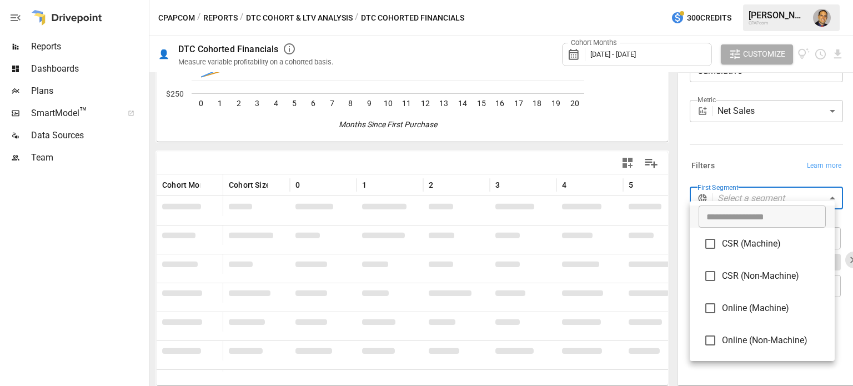
scroll to position [56, 0]
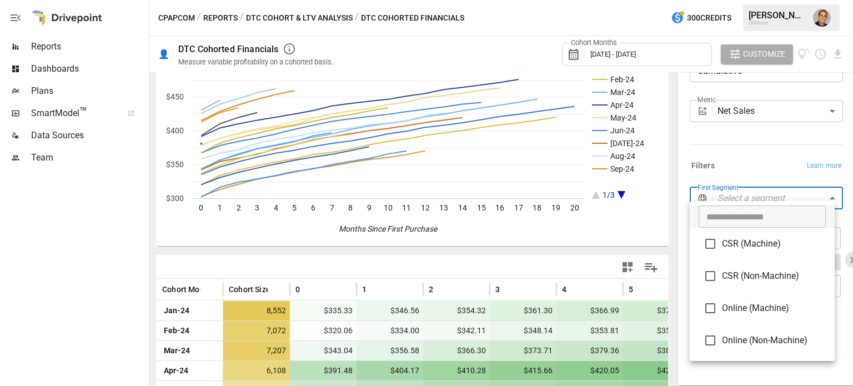
type input "**********"
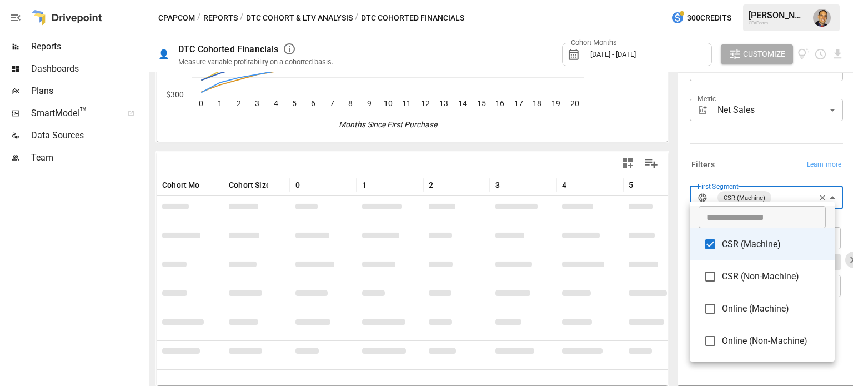
scroll to position [56, 0]
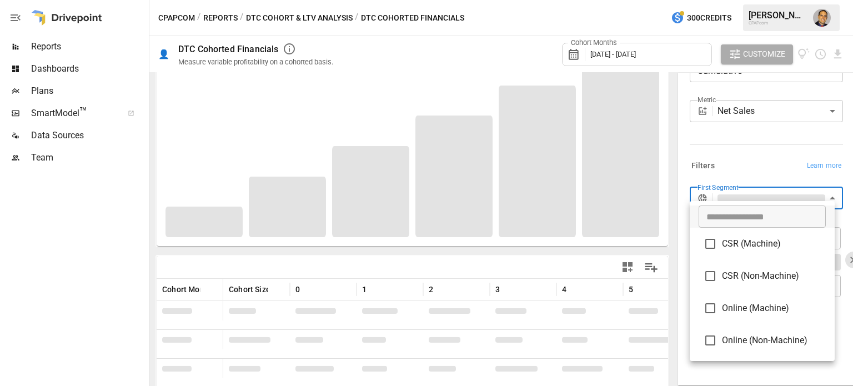
scroll to position [160, 0]
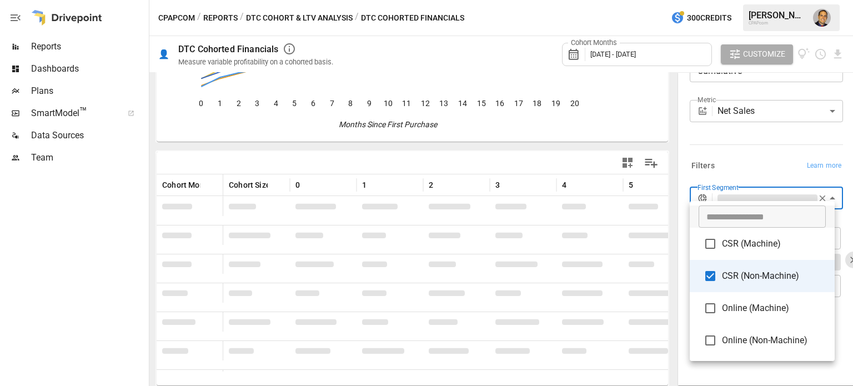
scroll to position [56, 0]
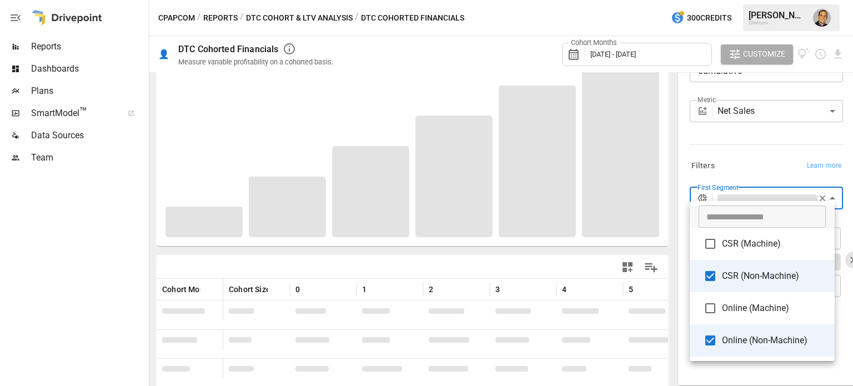
type input "**********"
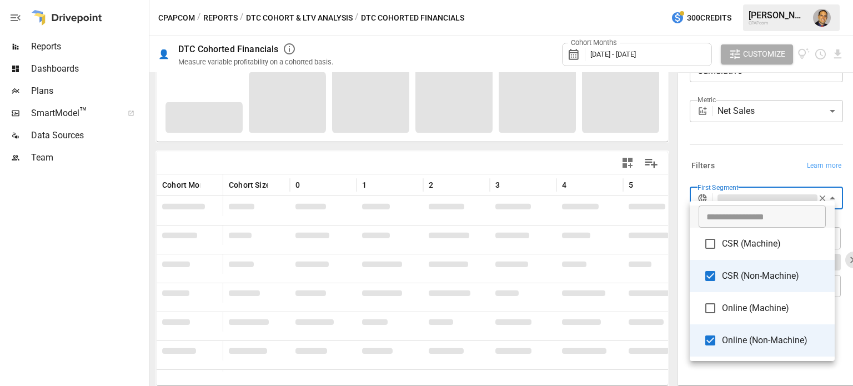
click at [732, 148] on div at bounding box center [426, 193] width 853 height 386
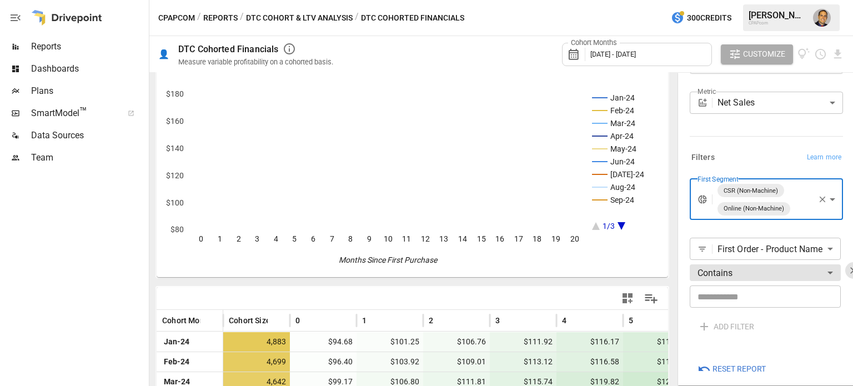
scroll to position [0, 0]
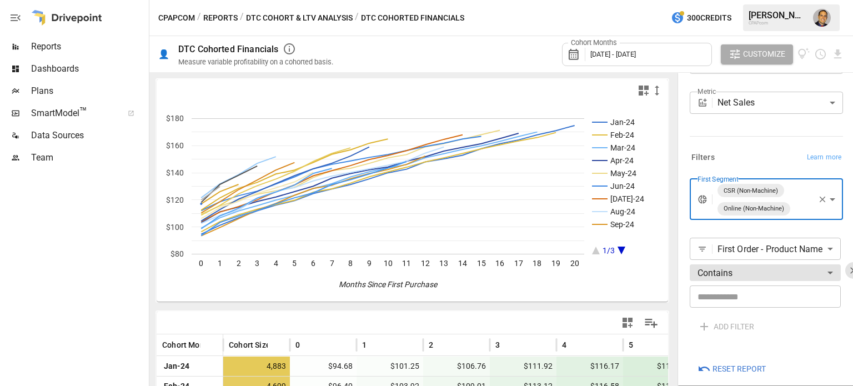
click at [49, 44] on span "Reports" at bounding box center [88, 46] width 115 height 13
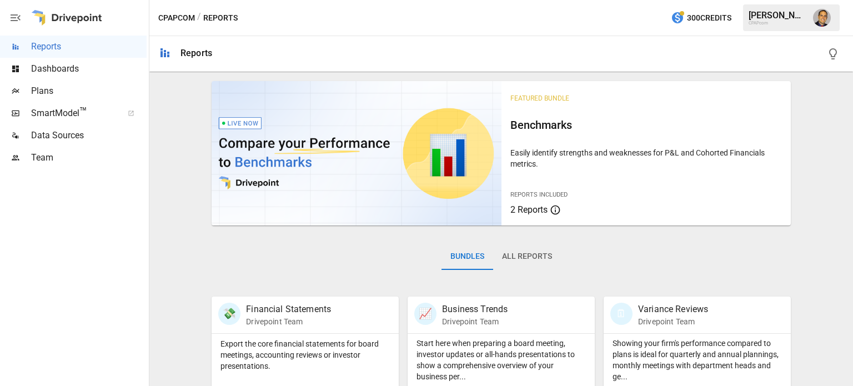
scroll to position [222, 0]
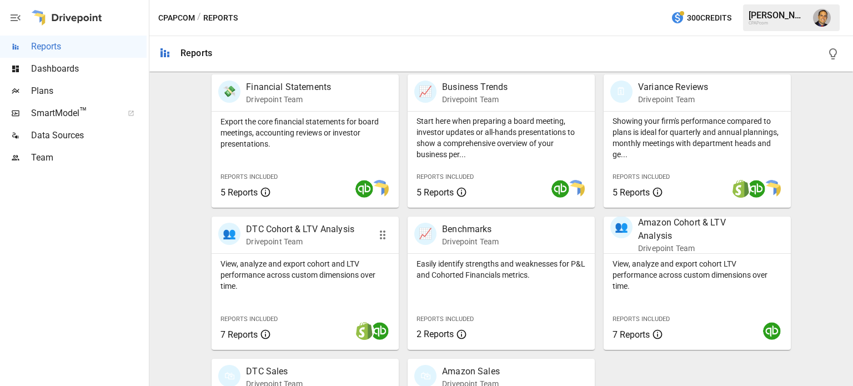
click at [262, 255] on div "View, analyze and export cohort and LTV performance across custom dimensions ov…" at bounding box center [305, 273] width 187 height 38
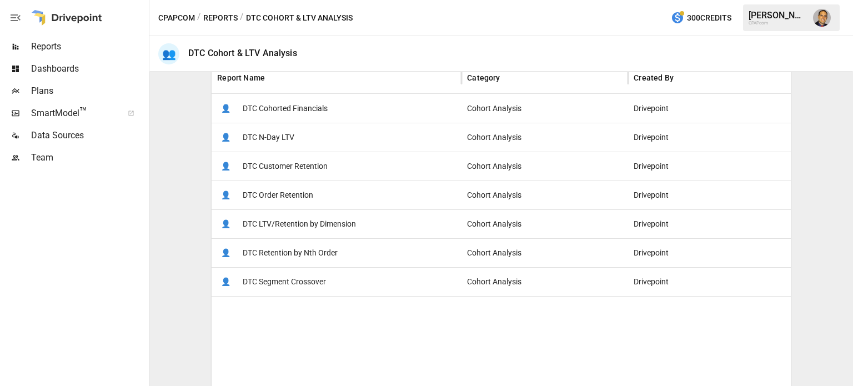
scroll to position [222, 0]
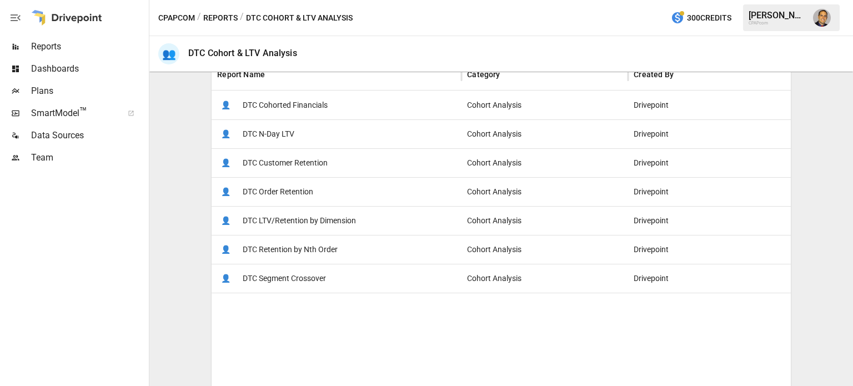
click at [293, 270] on span "DTC Segment Crossover" at bounding box center [284, 278] width 83 height 28
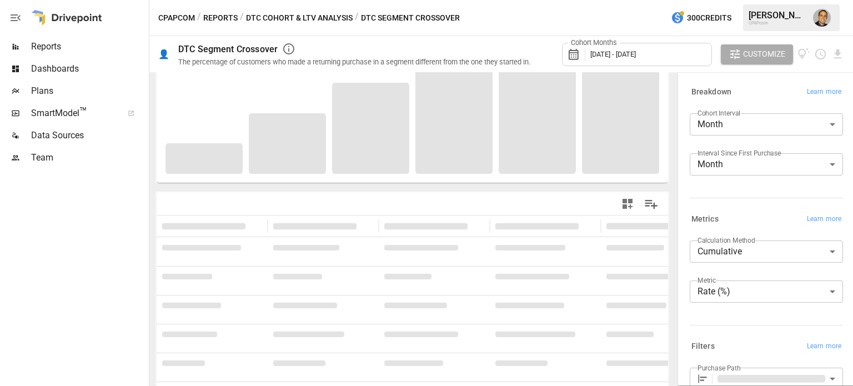
scroll to position [160, 0]
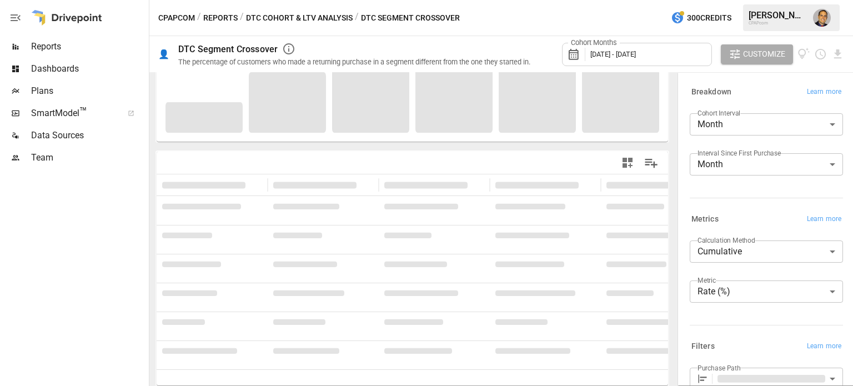
type input "**********"
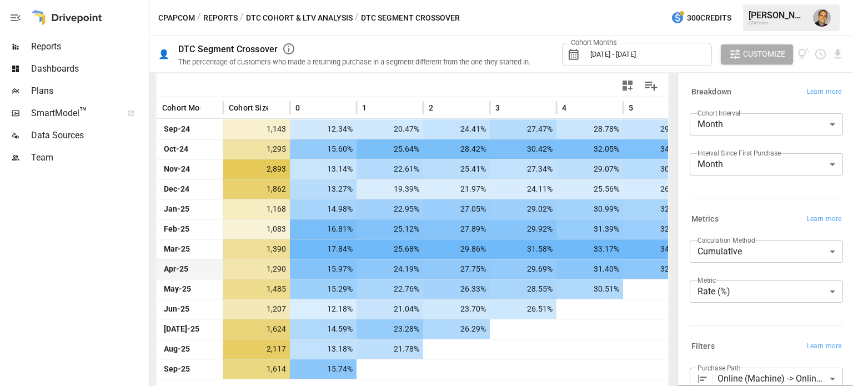
scroll to position [244, 0]
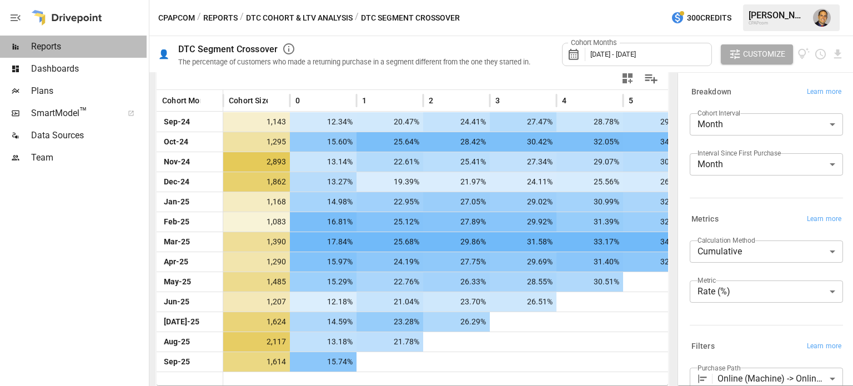
click at [46, 44] on span "Reports" at bounding box center [88, 46] width 115 height 13
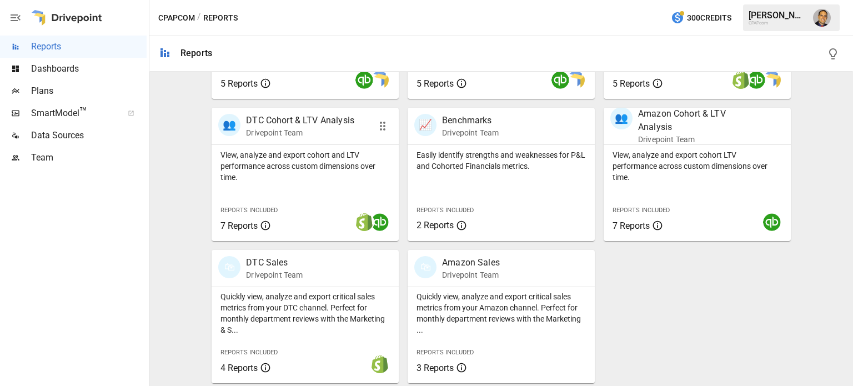
scroll to position [332, 0]
click at [300, 186] on div "View, analyze and export cohort and LTV performance across custom dimensions ov…" at bounding box center [305, 192] width 187 height 96
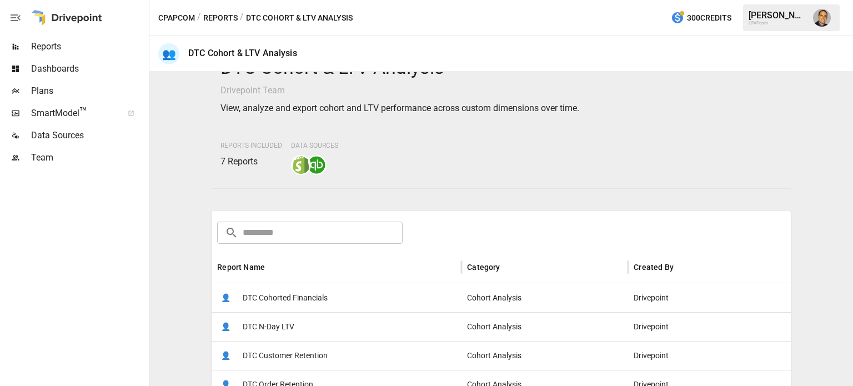
scroll to position [56, 0]
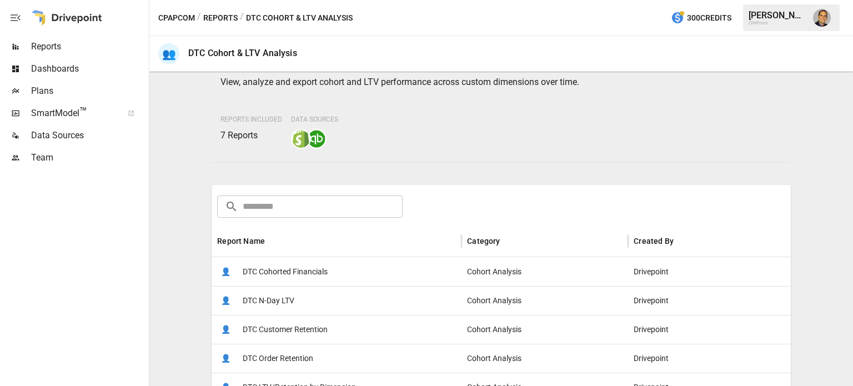
click at [298, 272] on span "DTC Cohorted Financials" at bounding box center [285, 272] width 85 height 28
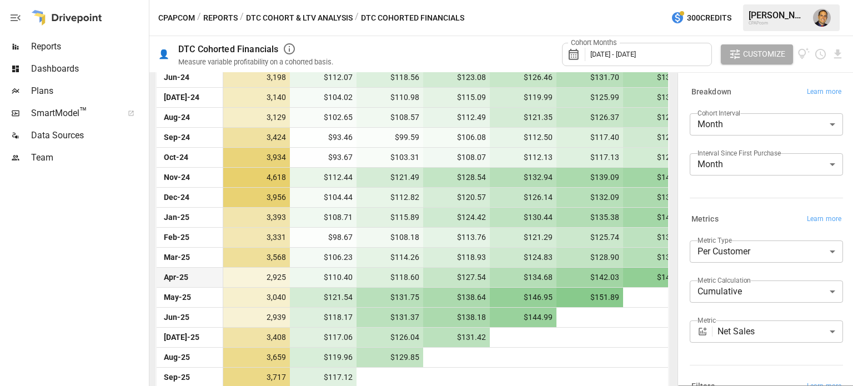
scroll to position [404, 0]
